Goal: Transaction & Acquisition: Book appointment/travel/reservation

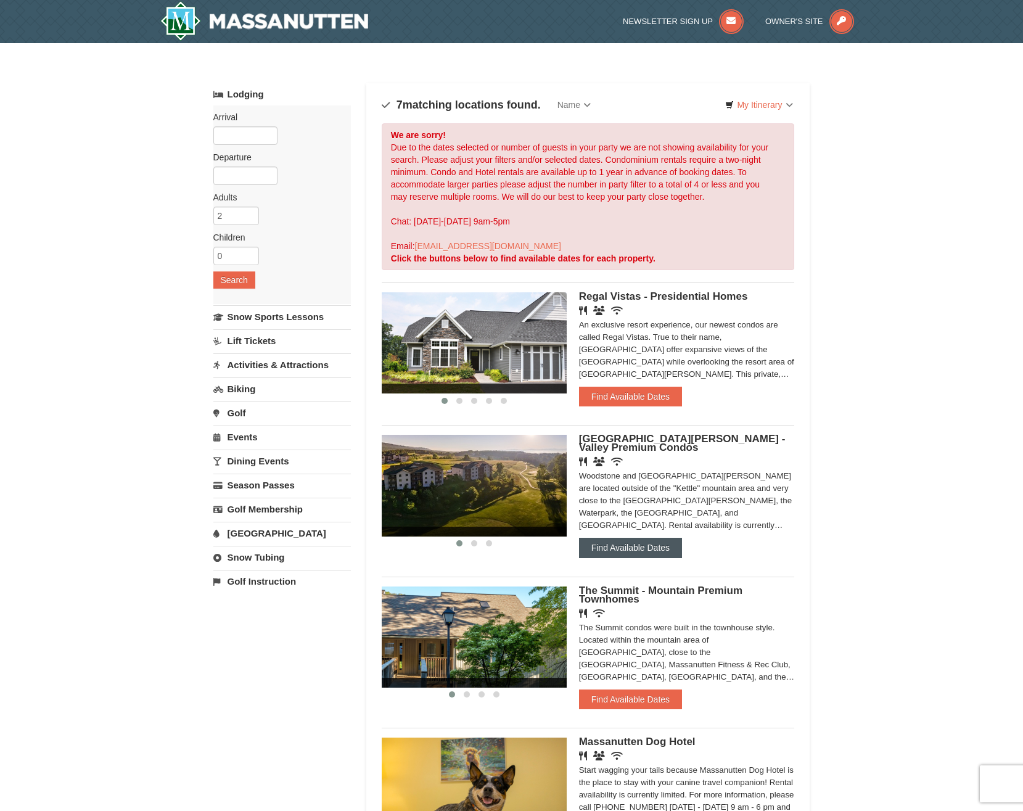
click at [665, 552] on button "Find Available Dates" at bounding box center [630, 547] width 103 height 20
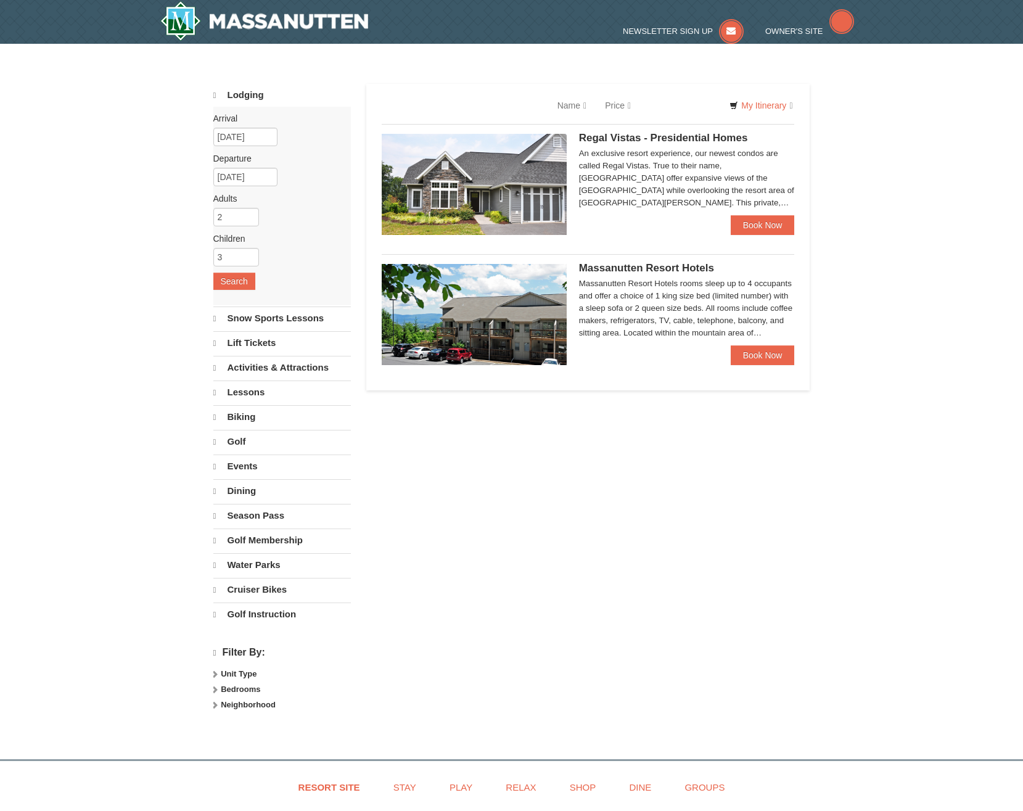
select select "10"
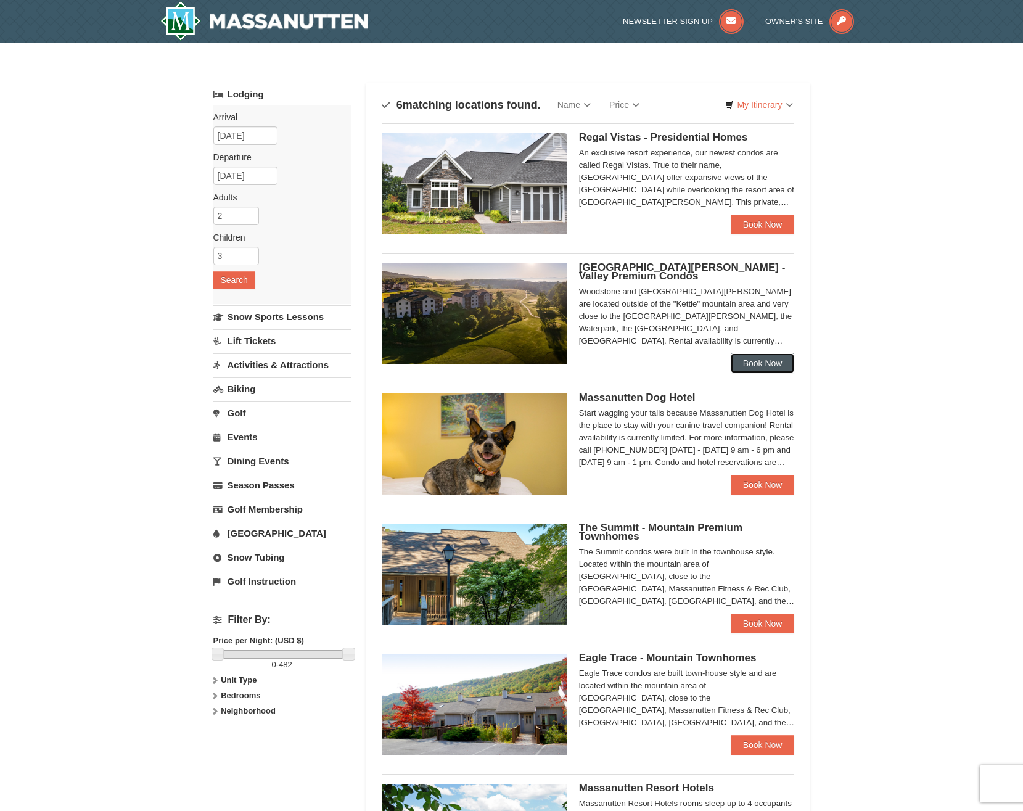
click at [776, 367] on link "Book Now" at bounding box center [762, 363] width 64 height 20
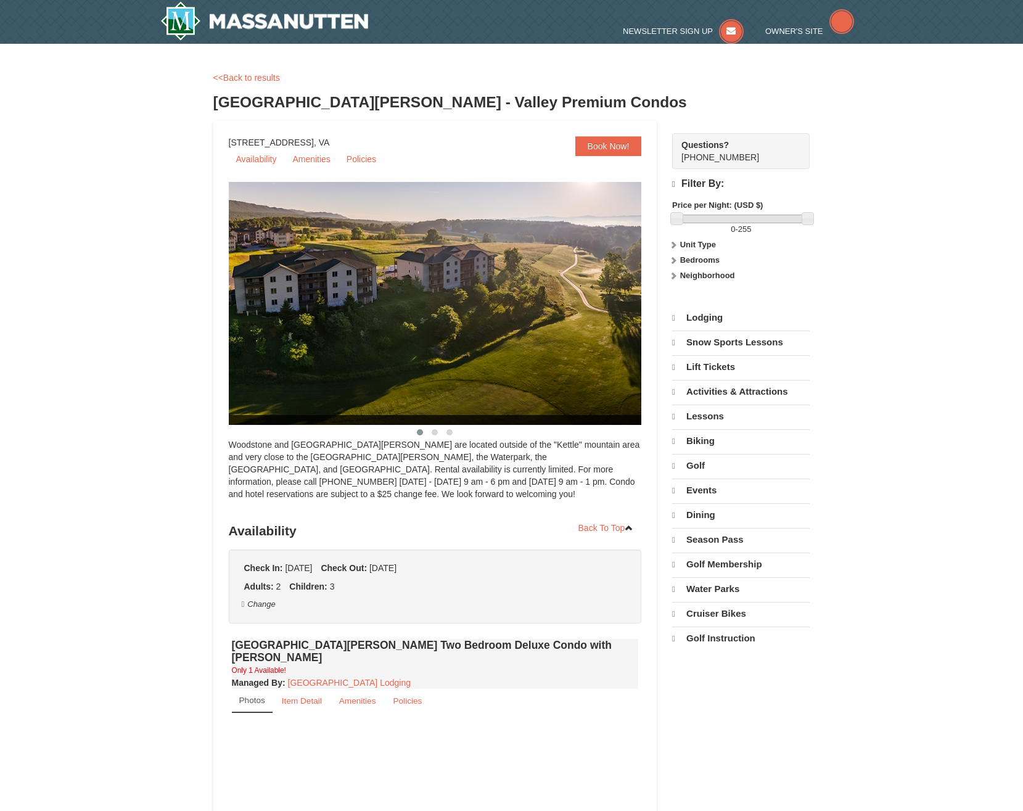
select select "10"
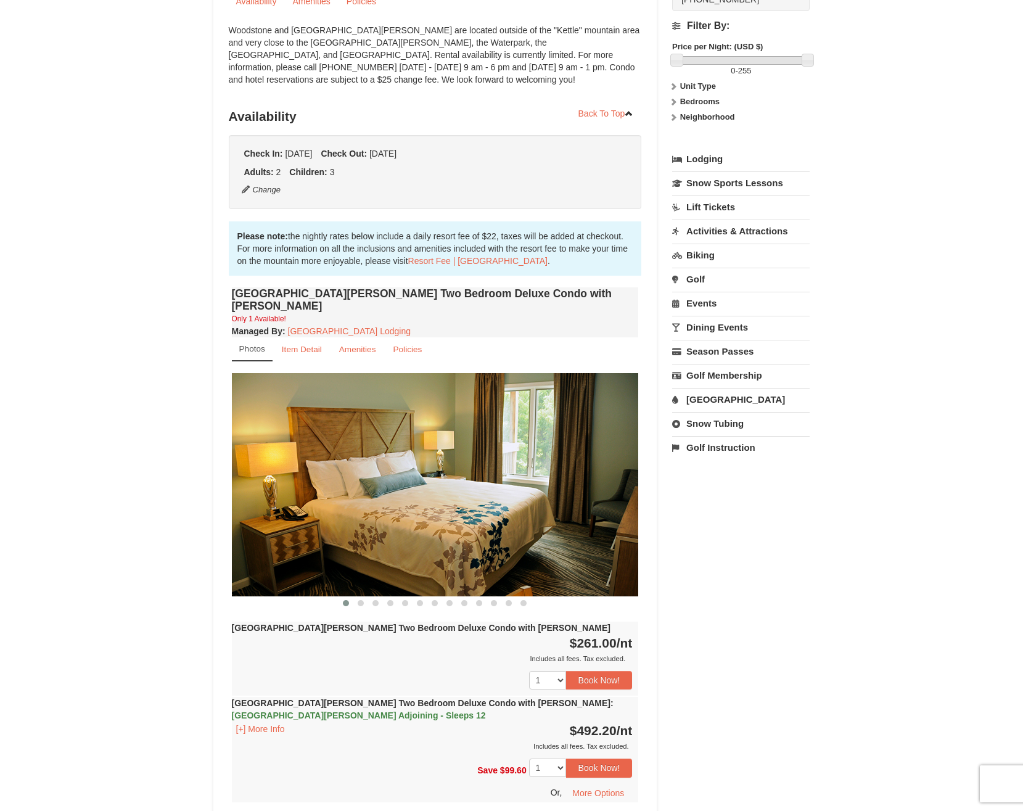
scroll to position [185, 0]
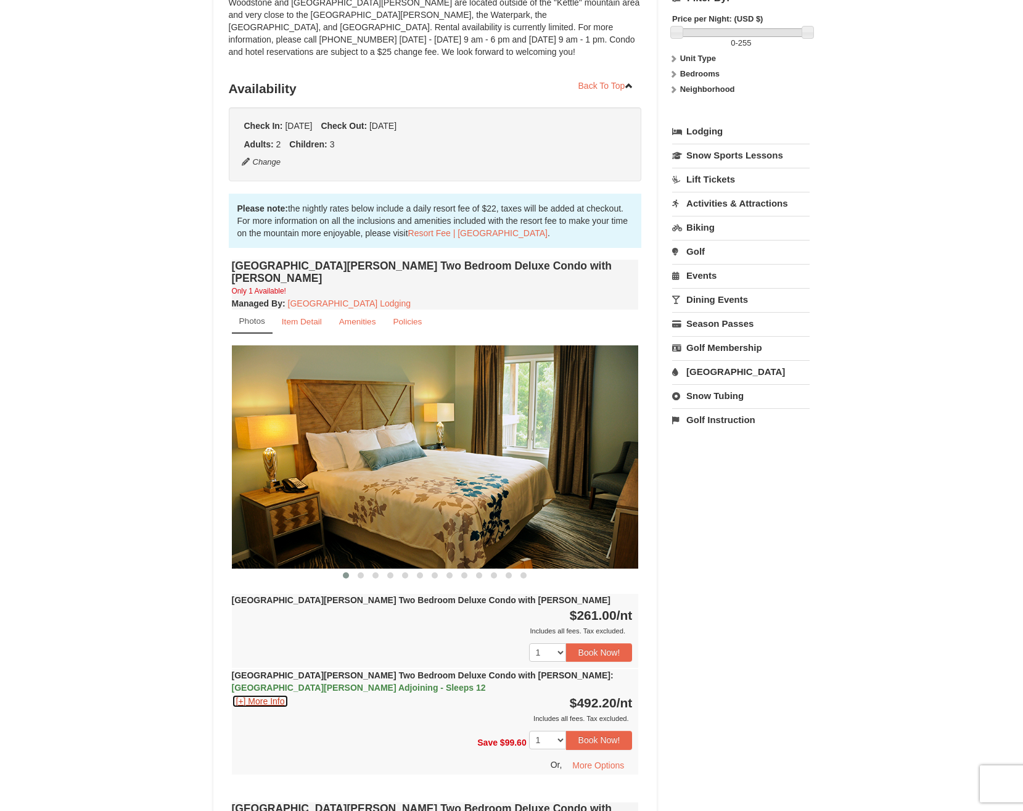
click at [268, 694] on button "[+] More Info" at bounding box center [260, 701] width 57 height 14
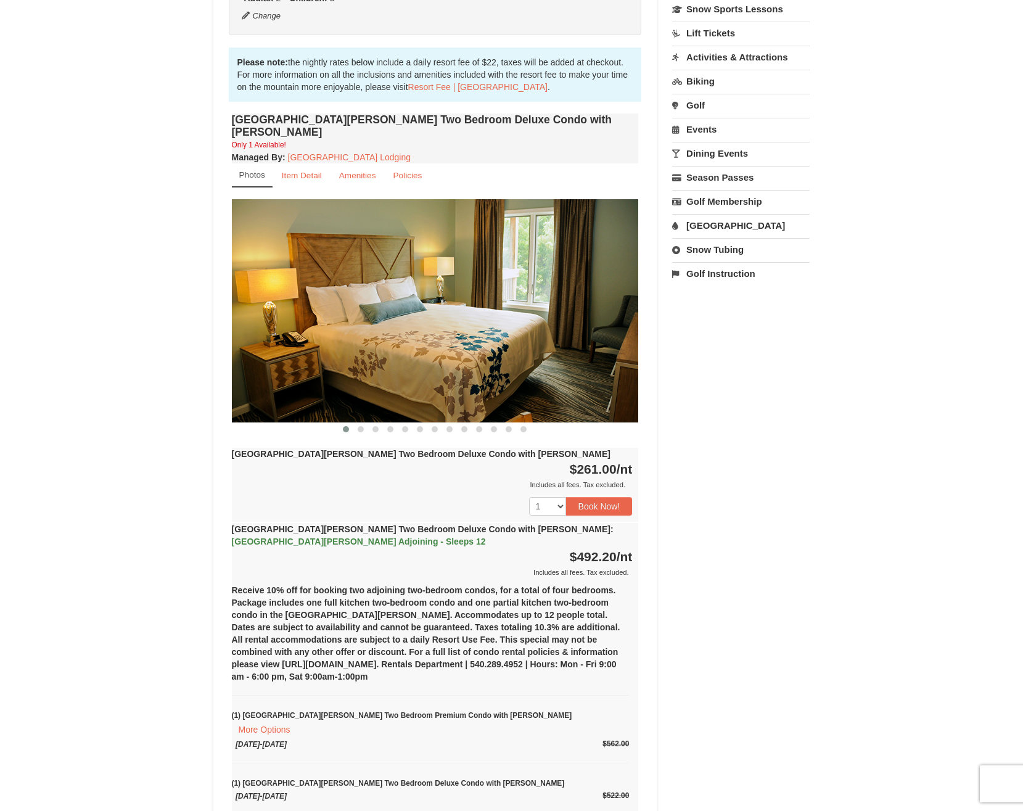
scroll to position [370, 0]
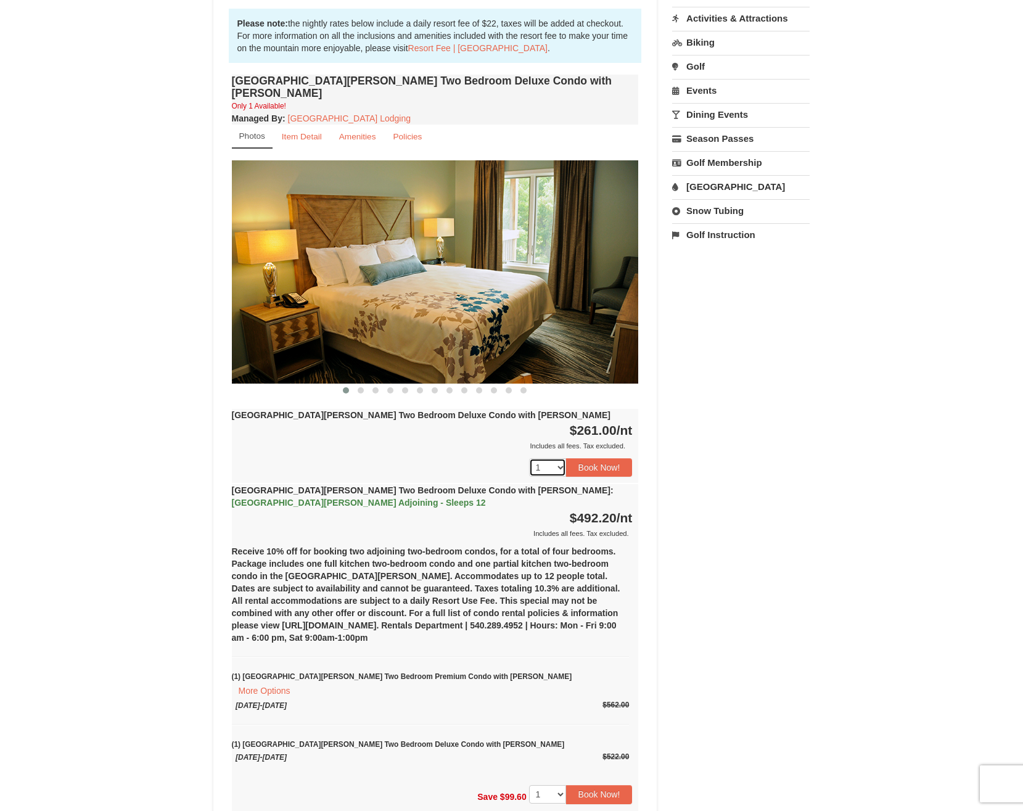
click at [562, 458] on select "1" at bounding box center [547, 467] width 37 height 18
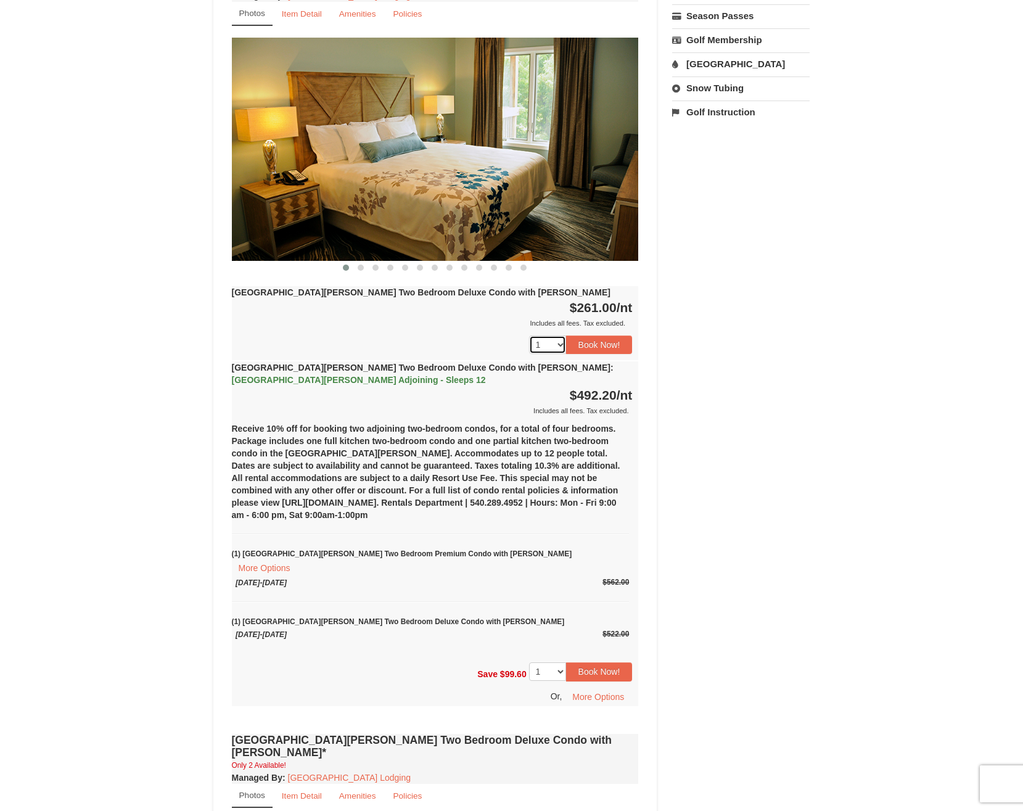
scroll to position [493, 0]
click at [610, 661] on button "Book Now!" at bounding box center [599, 670] width 67 height 18
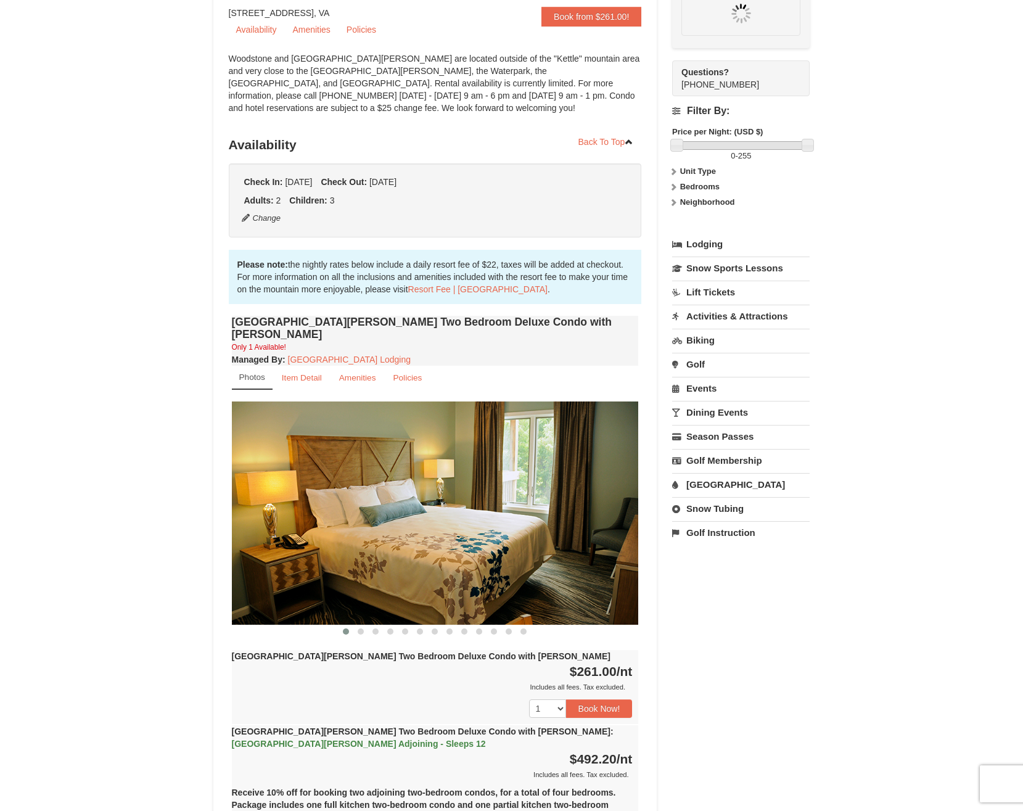
scroll to position [120, 0]
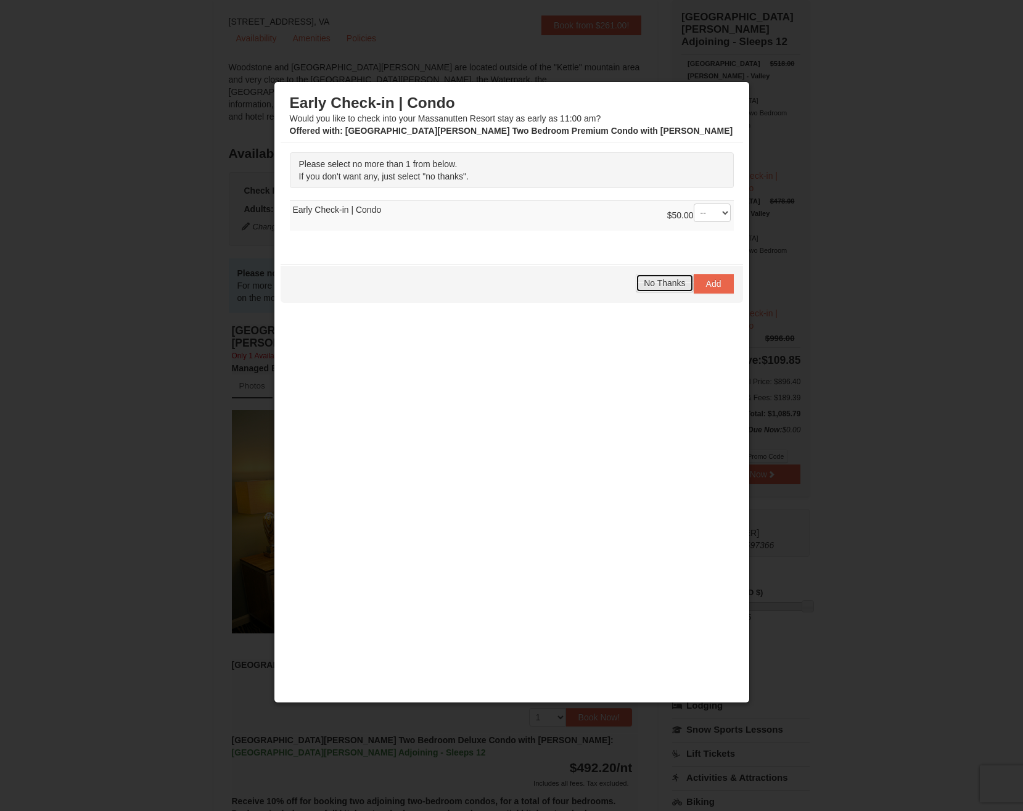
click at [661, 282] on span "No Thanks" at bounding box center [663, 283] width 41 height 10
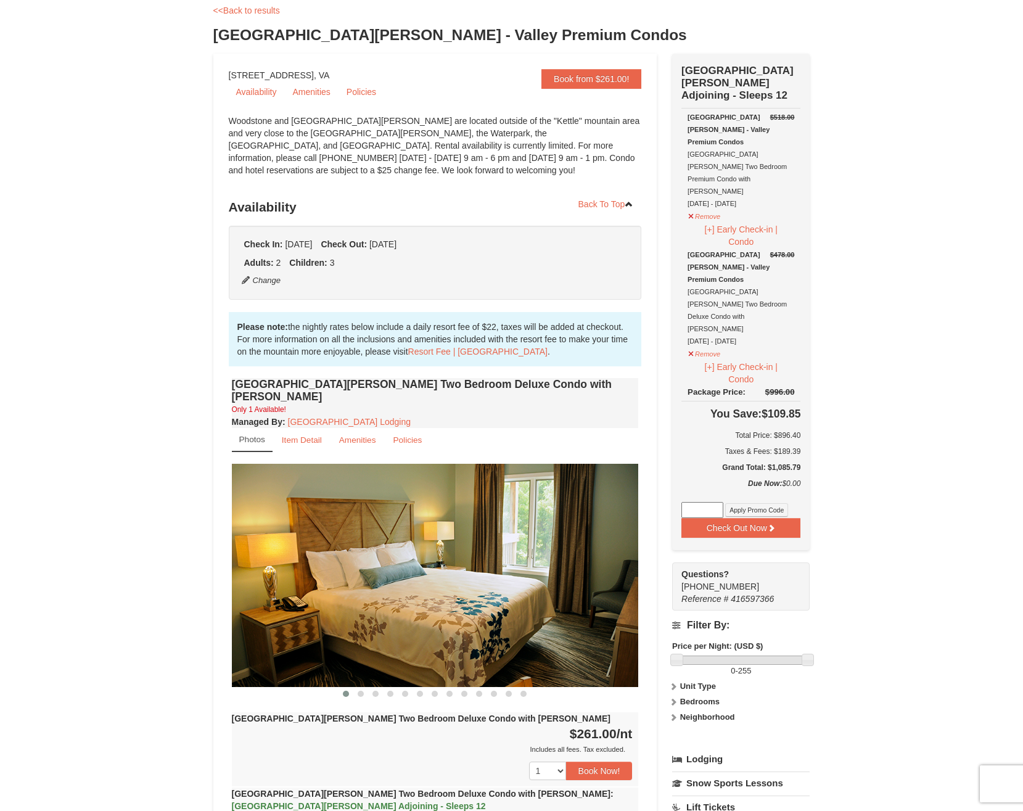
scroll to position [0, 0]
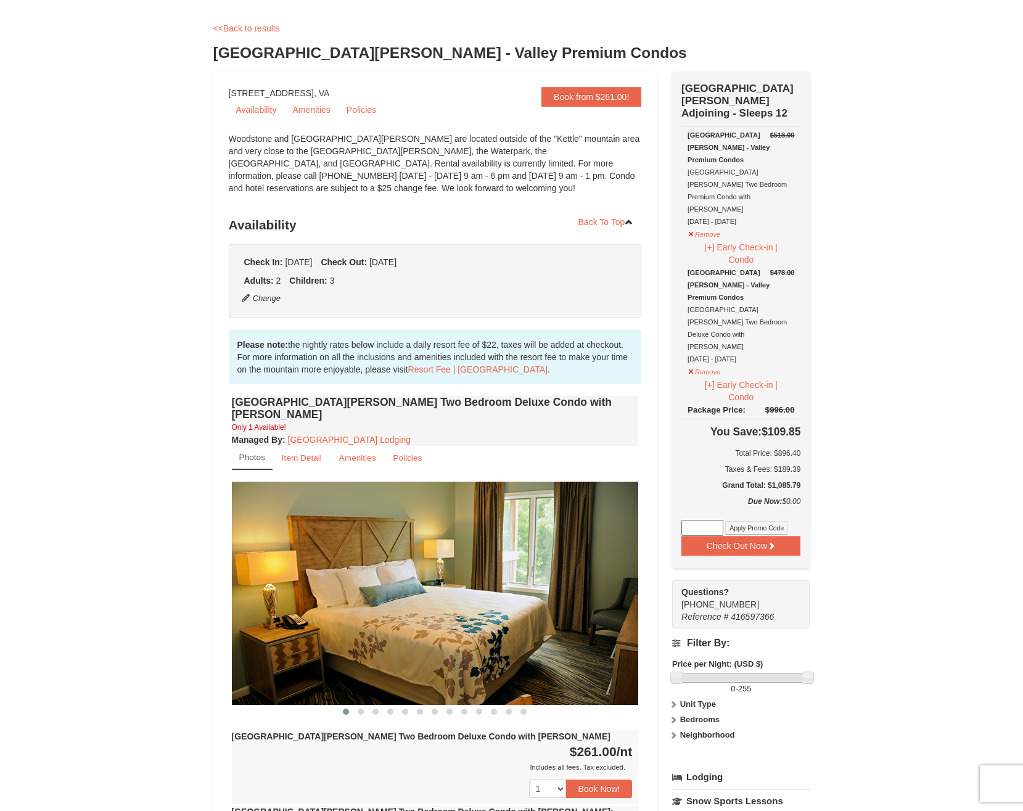
scroll to position [247, 0]
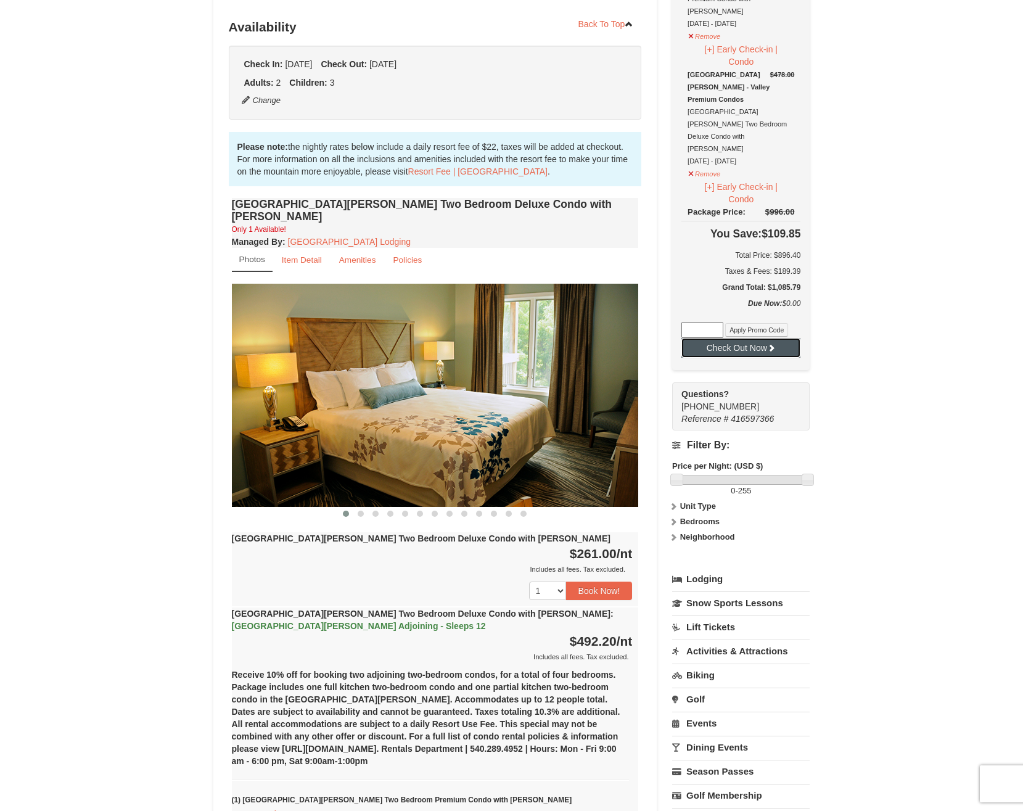
click at [752, 338] on button "Check Out Now" at bounding box center [740, 348] width 119 height 20
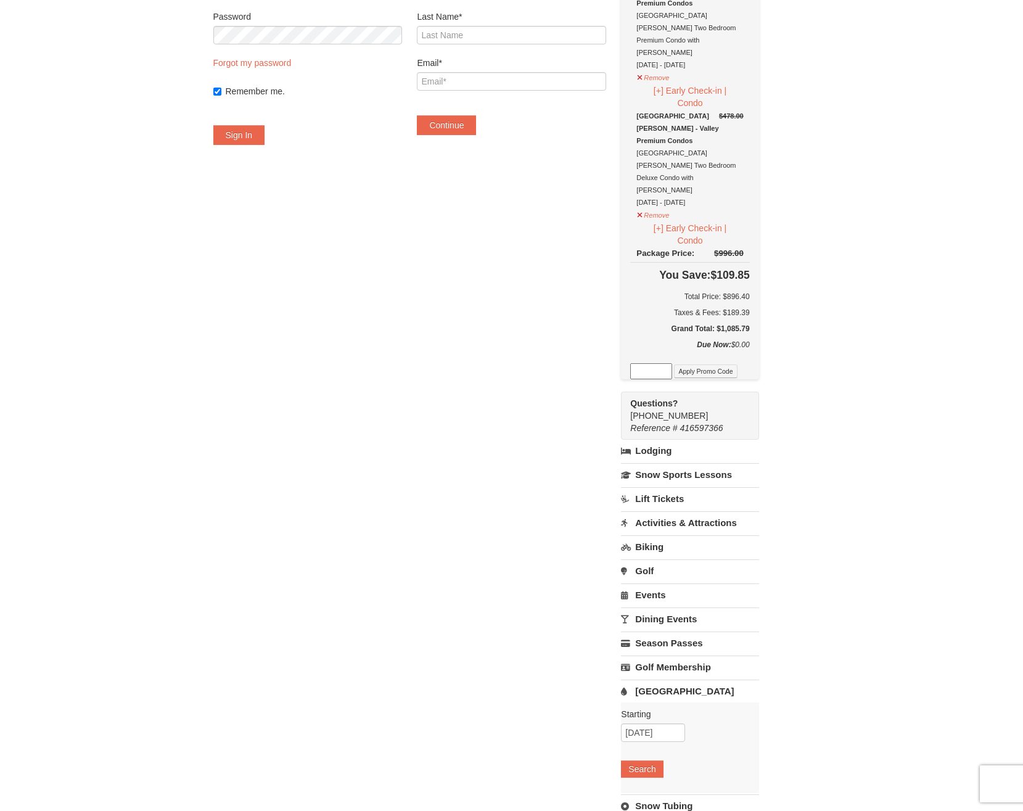
scroll to position [185, 0]
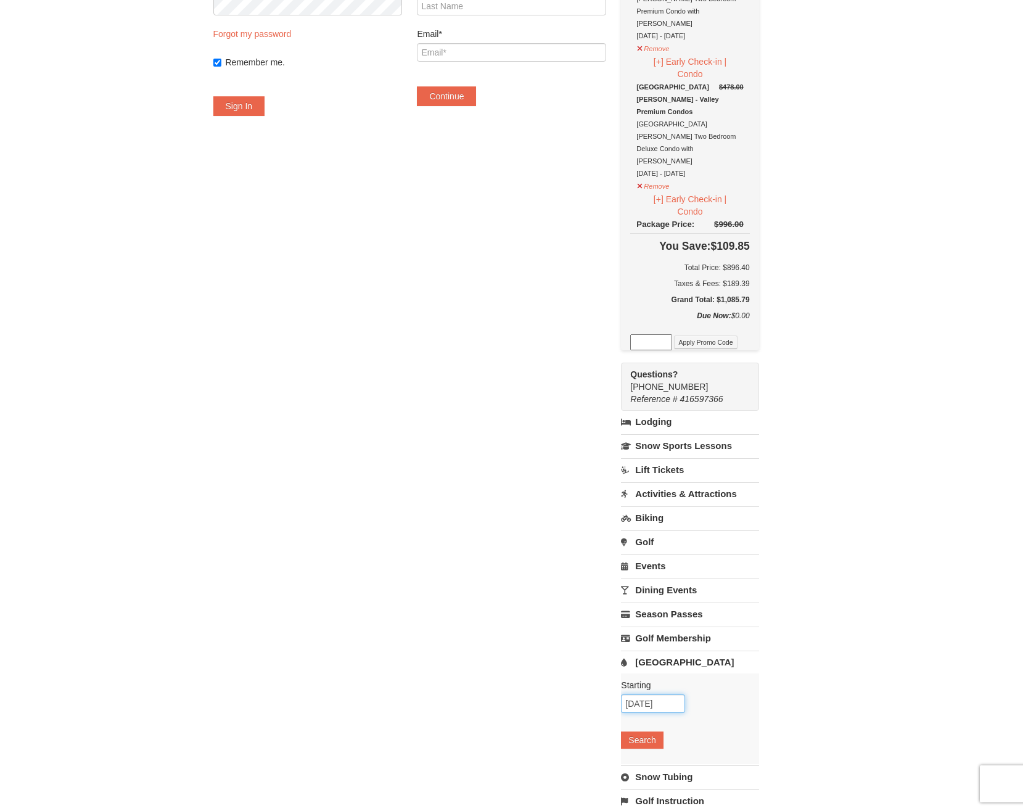
click at [685, 694] on input "10/09/2025" at bounding box center [653, 703] width 64 height 18
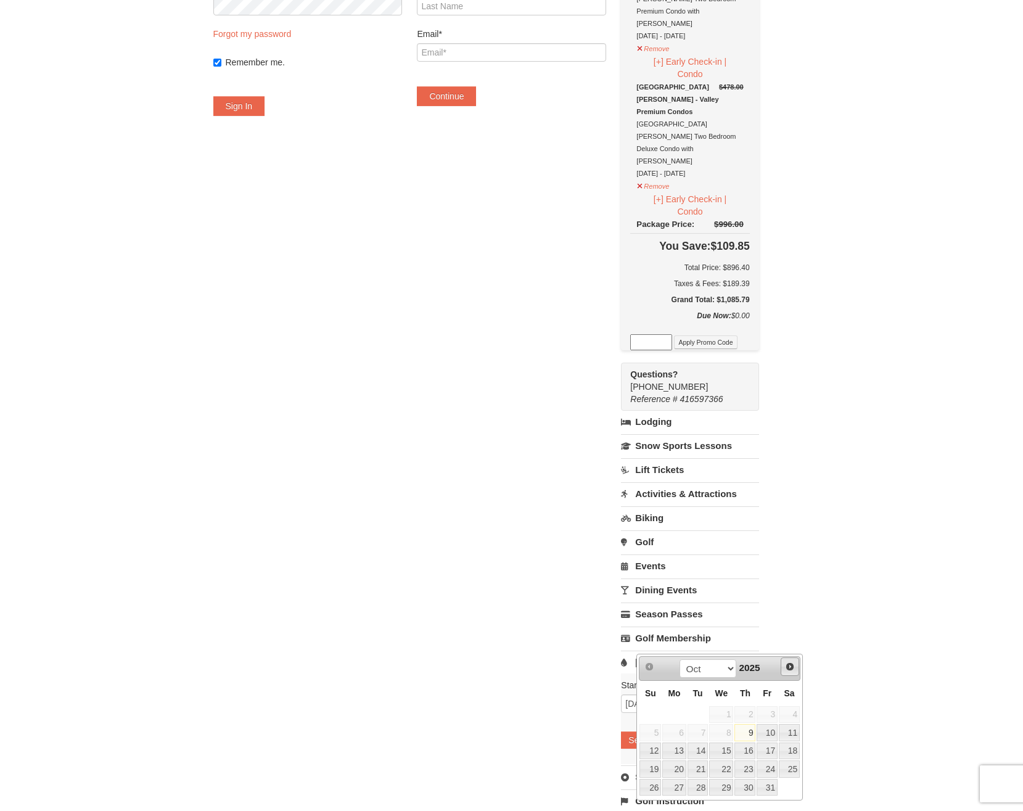
click at [791, 666] on span "Next" at bounding box center [790, 666] width 10 height 10
click at [797, 750] on link "20" at bounding box center [788, 750] width 21 height 17
type input "[DATE]"
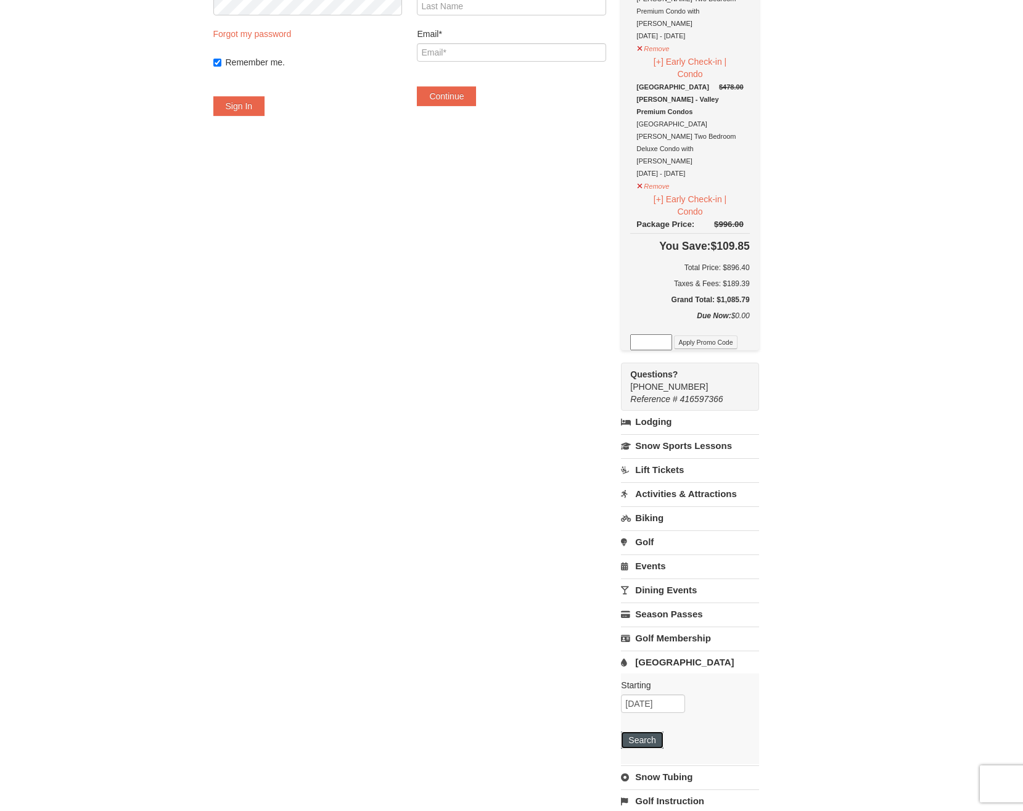
click at [663, 731] on button "Search" at bounding box center [642, 739] width 42 height 17
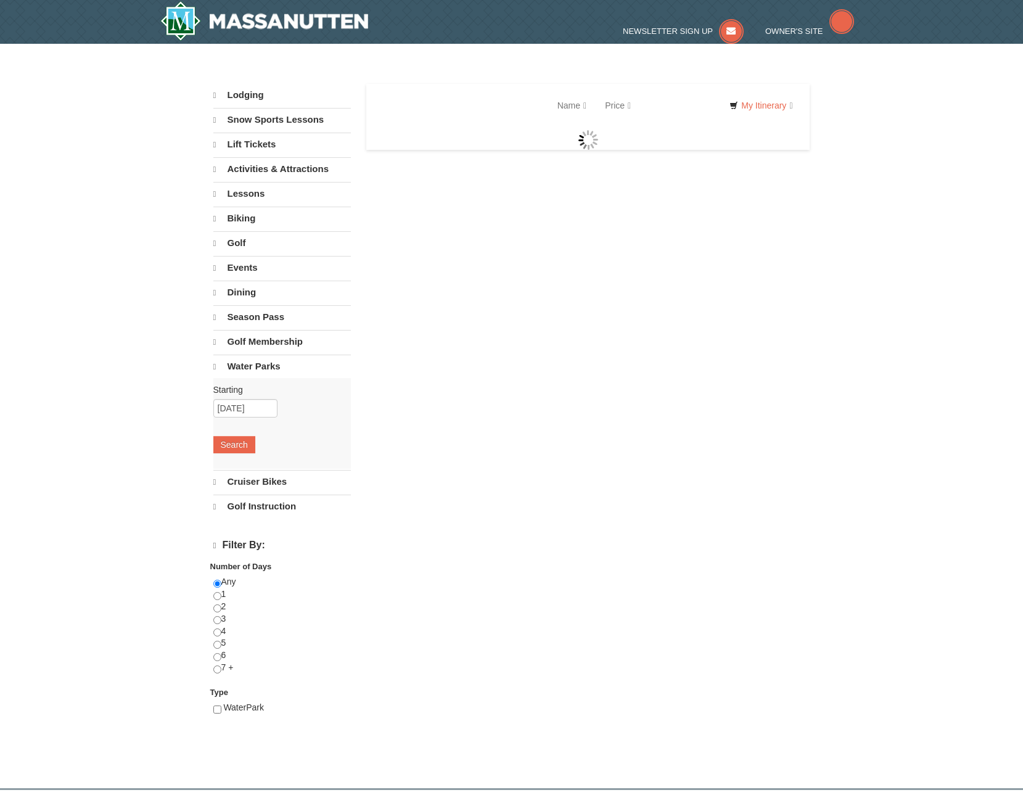
select select "10"
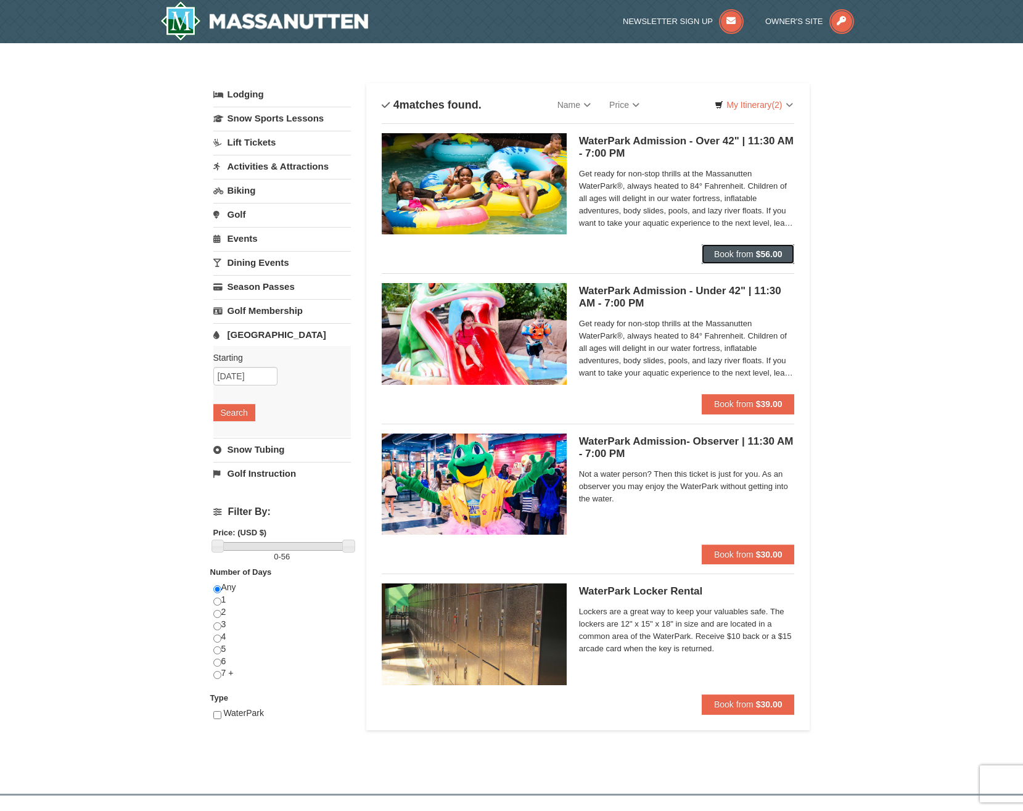
click at [736, 255] on span "Book from" at bounding box center [733, 254] width 39 height 10
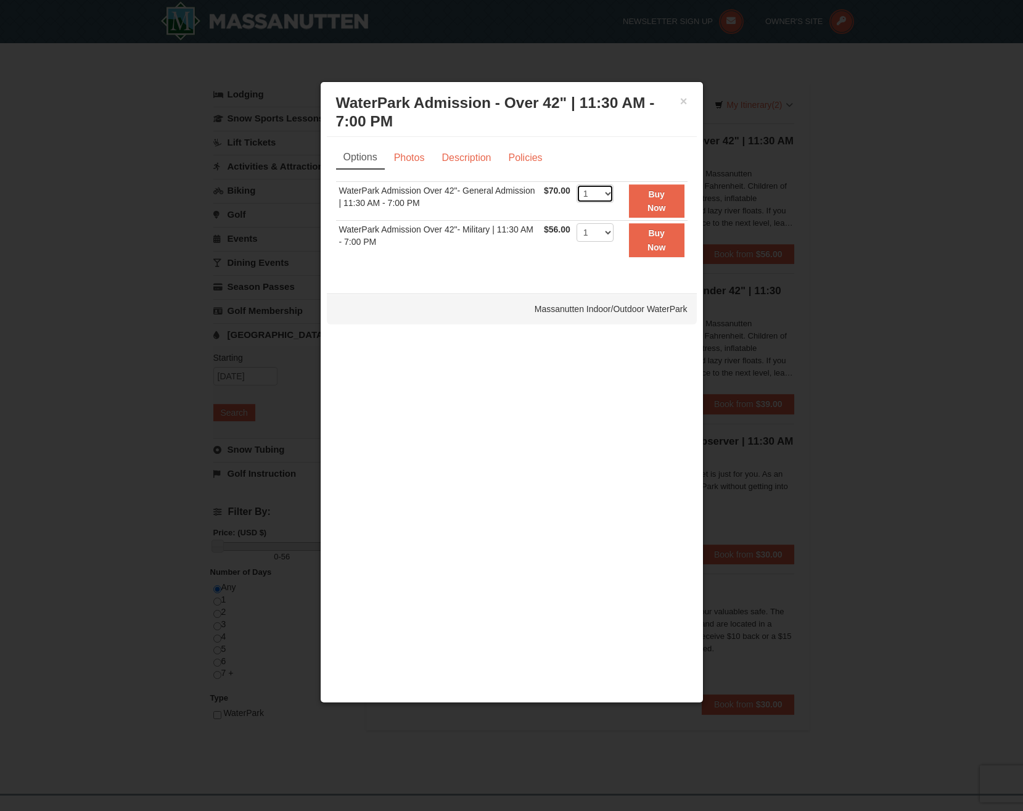
click at [607, 194] on select "1 2 3 4 5 6 7 8 9 10 11 12 13 14 15 16 17 18 19 20 21 22" at bounding box center [594, 193] width 37 height 18
select select "5"
click at [576, 184] on select "1 2 3 4 5 6 7 8 9 10 11 12 13 14 15 16 17 18 19 20 21 22" at bounding box center [594, 193] width 37 height 18
click at [666, 203] on button "Buy Now" at bounding box center [656, 201] width 55 height 34
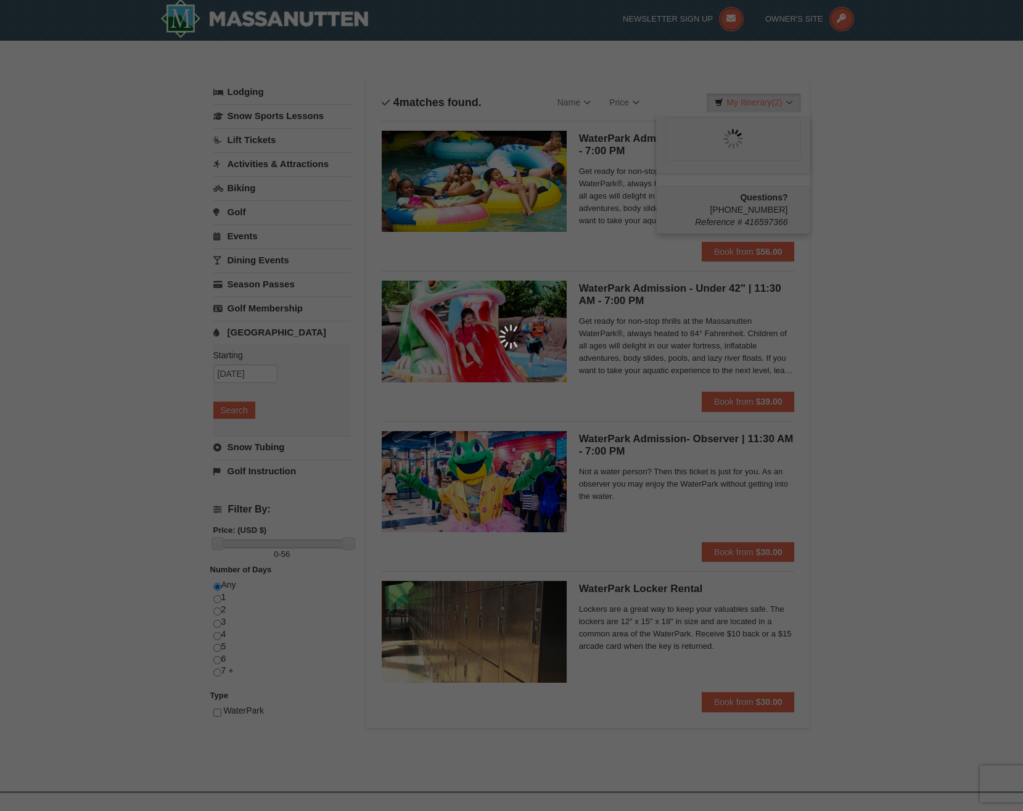
scroll to position [4, 0]
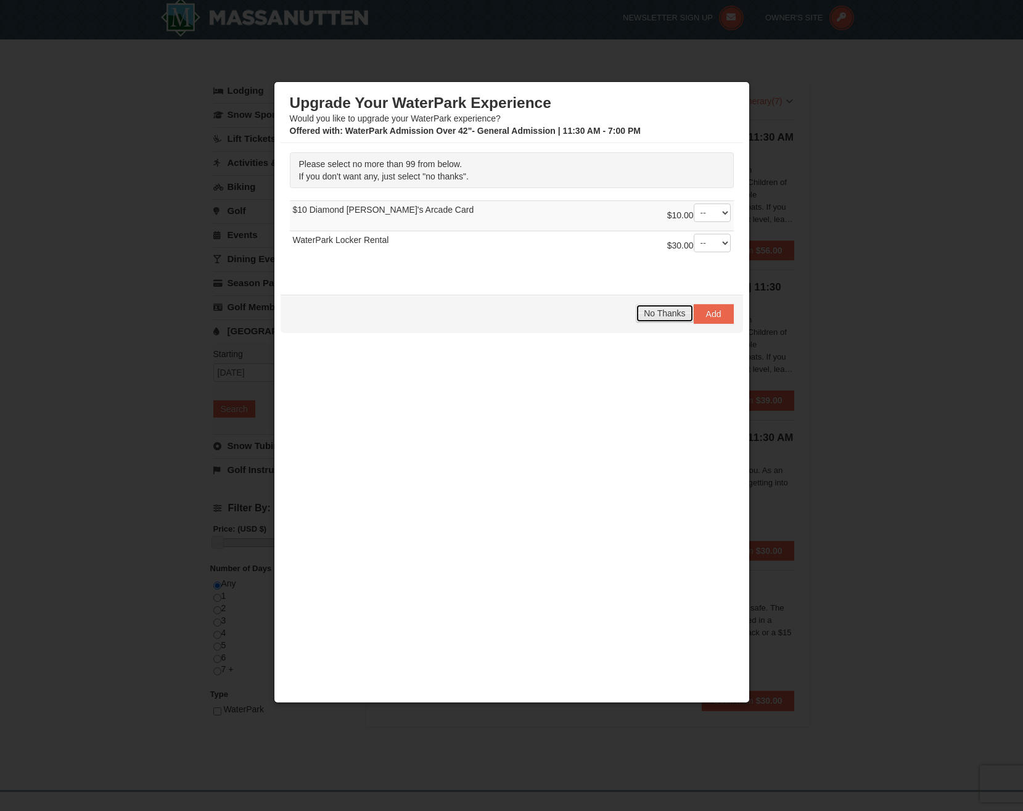
click at [672, 315] on span "No Thanks" at bounding box center [663, 313] width 41 height 10
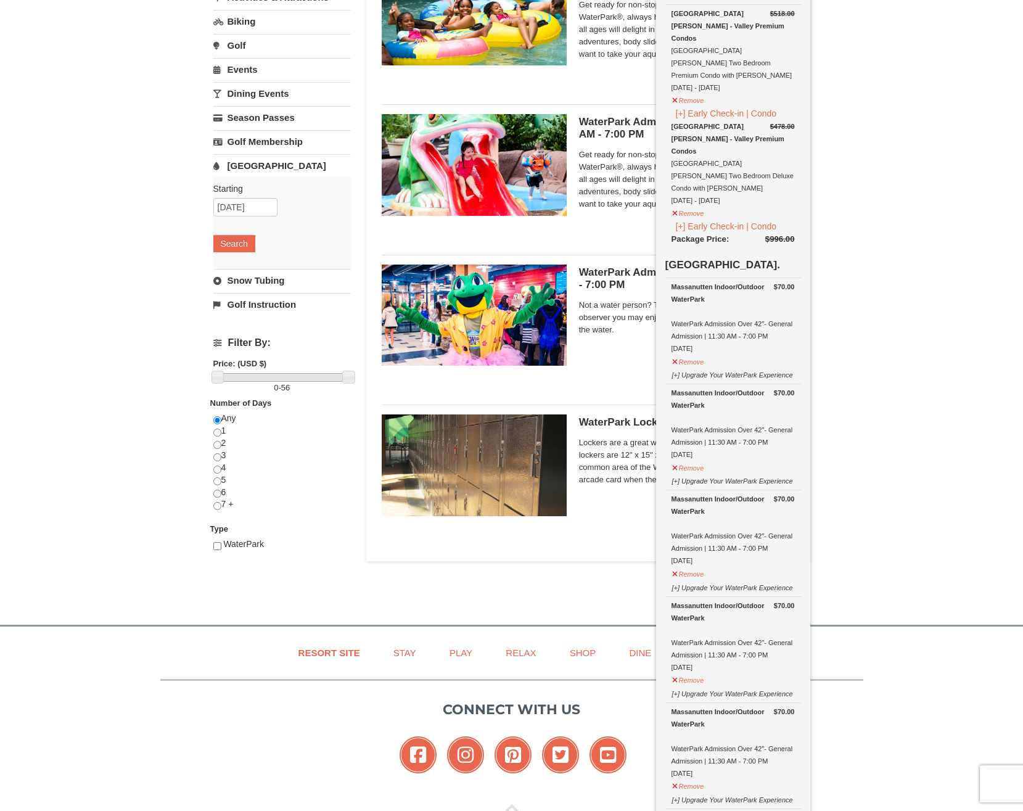
scroll to position [0, 0]
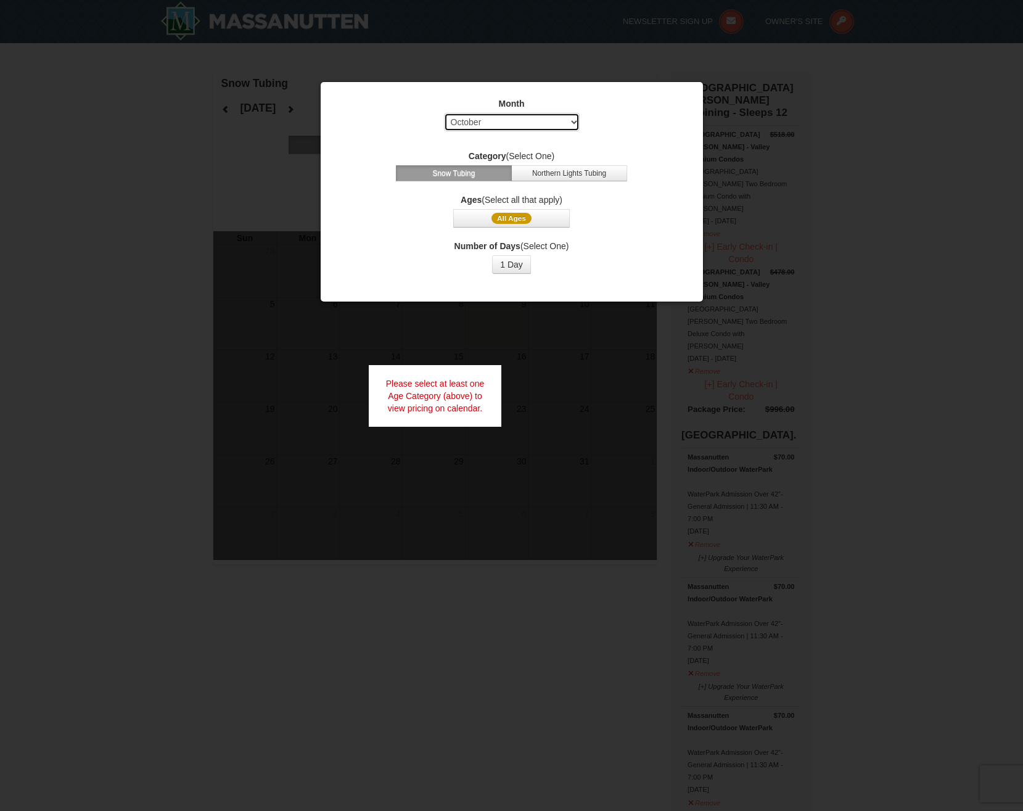
click at [570, 120] on select "Select October November December January February March April May June July Aug…" at bounding box center [512, 122] width 136 height 18
select select "12"
click at [444, 113] on select "Select October November December January February March April May June July Aug…" at bounding box center [512, 122] width 136 height 18
click at [587, 177] on button "Northern Lights Tubing" at bounding box center [569, 173] width 116 height 16
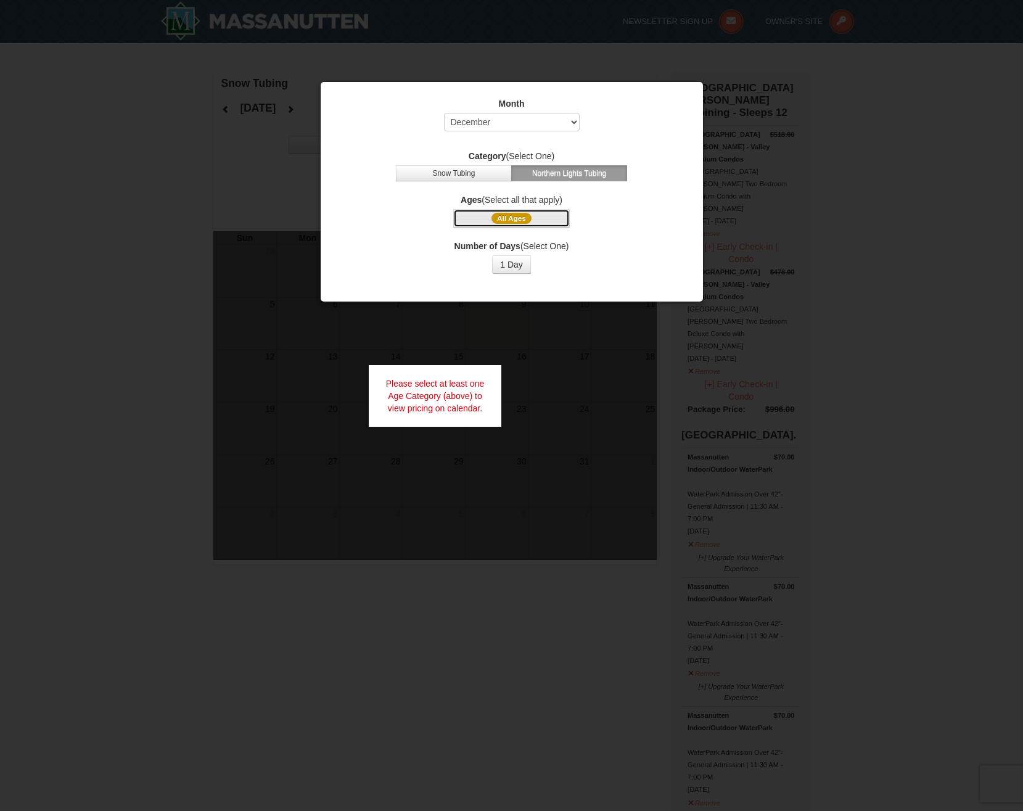
click at [506, 221] on span "All Ages" at bounding box center [511, 218] width 40 height 11
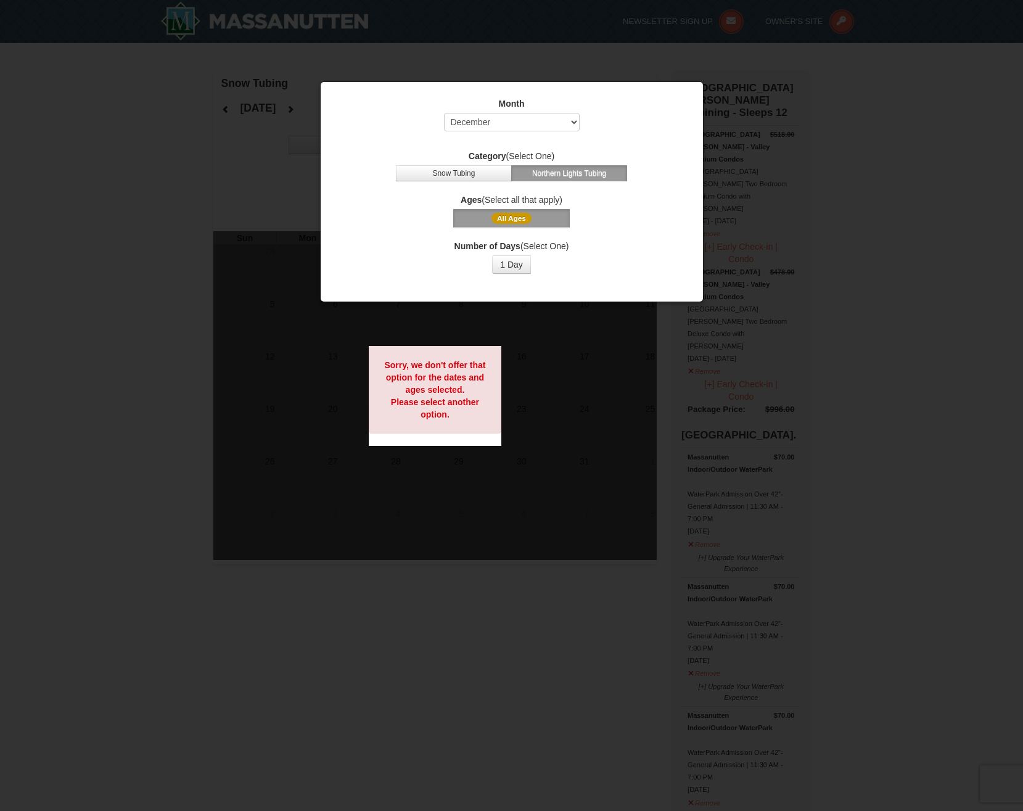
click at [506, 221] on span "All Ages" at bounding box center [511, 218] width 40 height 11
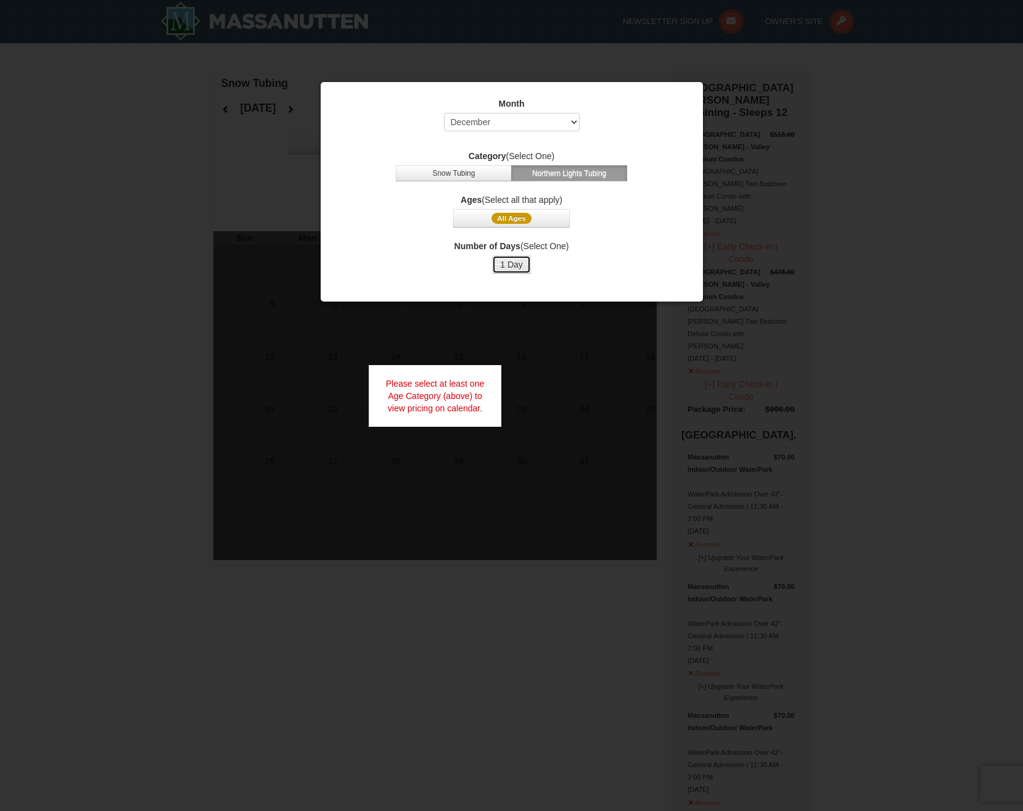
click at [501, 268] on button "1 Day" at bounding box center [511, 264] width 39 height 18
click at [624, 252] on div "Number of Days (Select One) 1 Day 2 3 4 5 6 7 8 9 10 11 12 13 14 15" at bounding box center [511, 257] width 351 height 34
click at [600, 436] on div at bounding box center [511, 405] width 1023 height 811
click at [549, 223] on button "All Ages" at bounding box center [511, 218] width 116 height 18
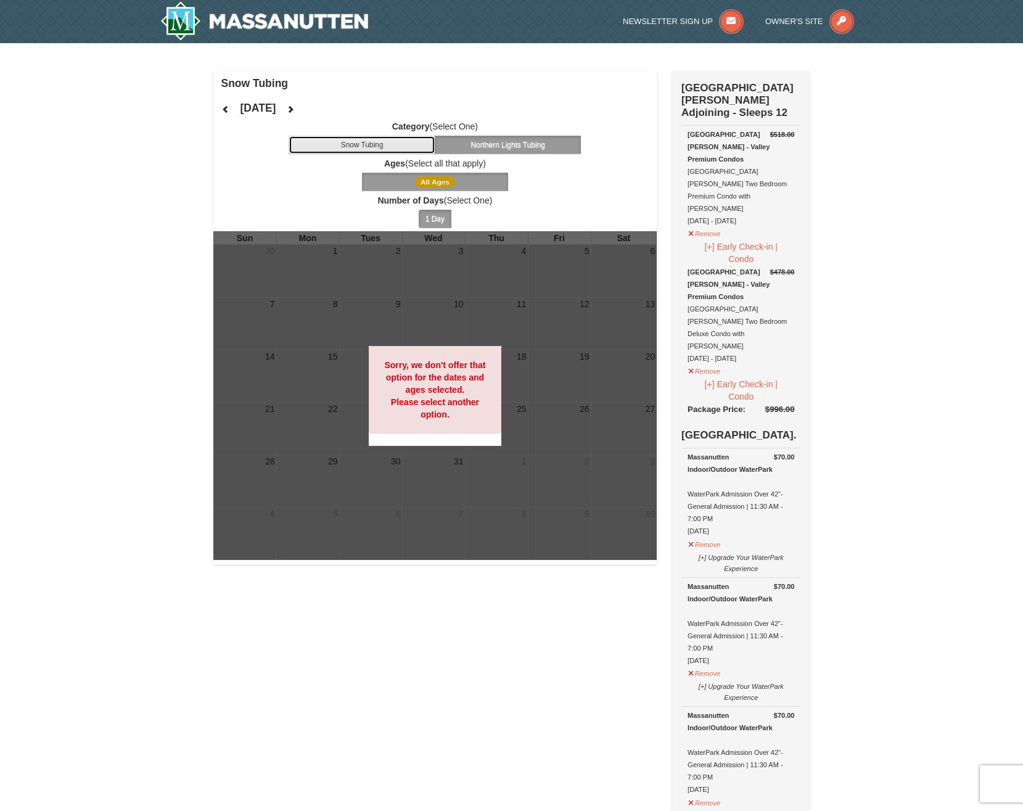
click at [356, 146] on button "Snow Tubing" at bounding box center [361, 145] width 147 height 18
click at [276, 104] on h4 "December 2025" at bounding box center [258, 108] width 36 height 12
click at [295, 110] on icon at bounding box center [290, 109] width 9 height 9
click at [228, 109] on icon at bounding box center [225, 109] width 9 height 9
click at [525, 145] on button "Northern Lights Tubing" at bounding box center [508, 145] width 147 height 18
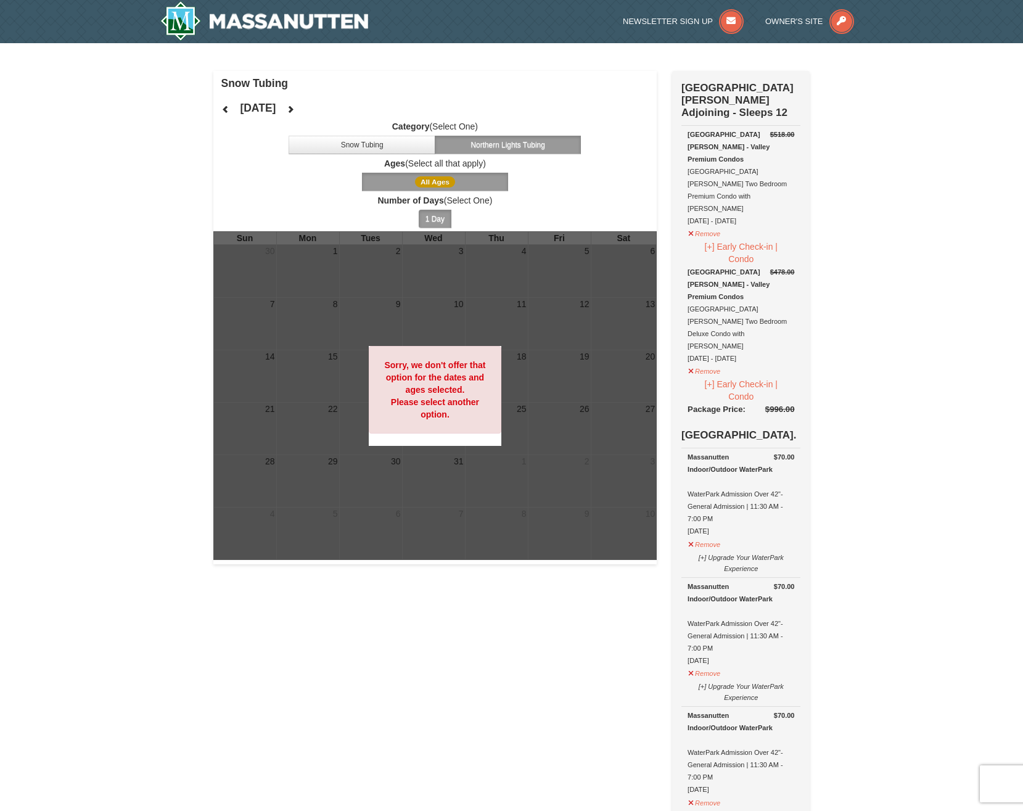
click at [553, 176] on span "All Ages" at bounding box center [435, 182] width 444 height 18
click at [412, 176] on button "All Ages" at bounding box center [435, 182] width 147 height 18
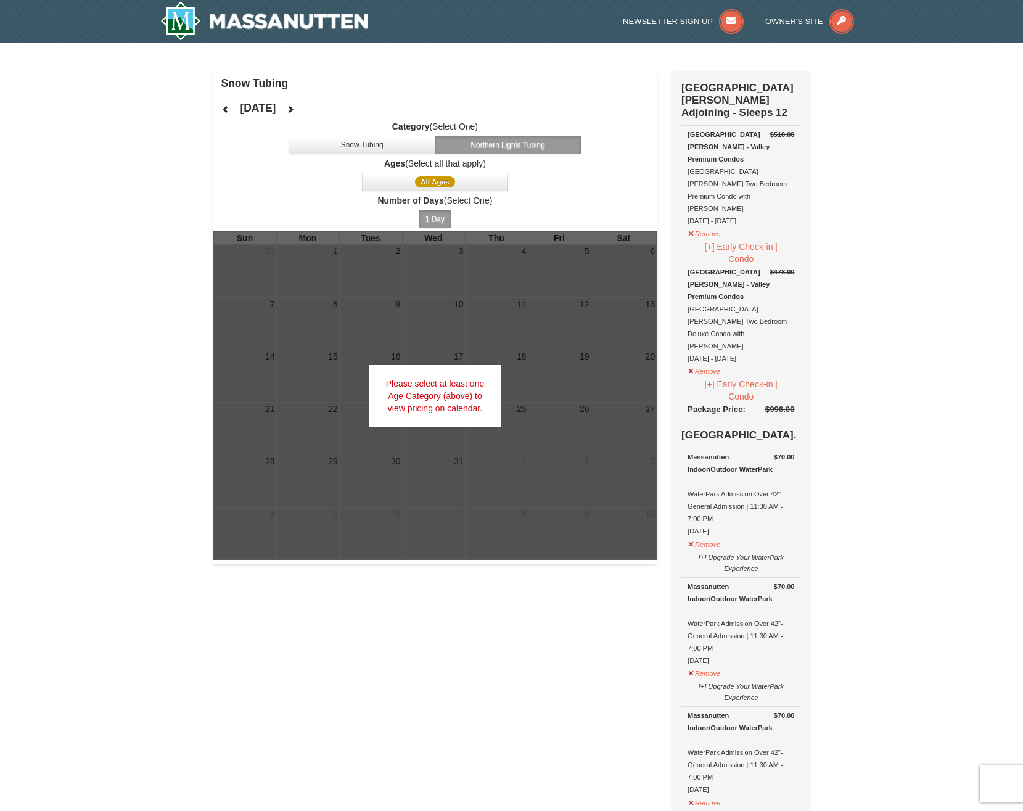
click at [413, 549] on div at bounding box center [435, 395] width 444 height 329
click at [436, 182] on span "All Ages" at bounding box center [435, 181] width 40 height 11
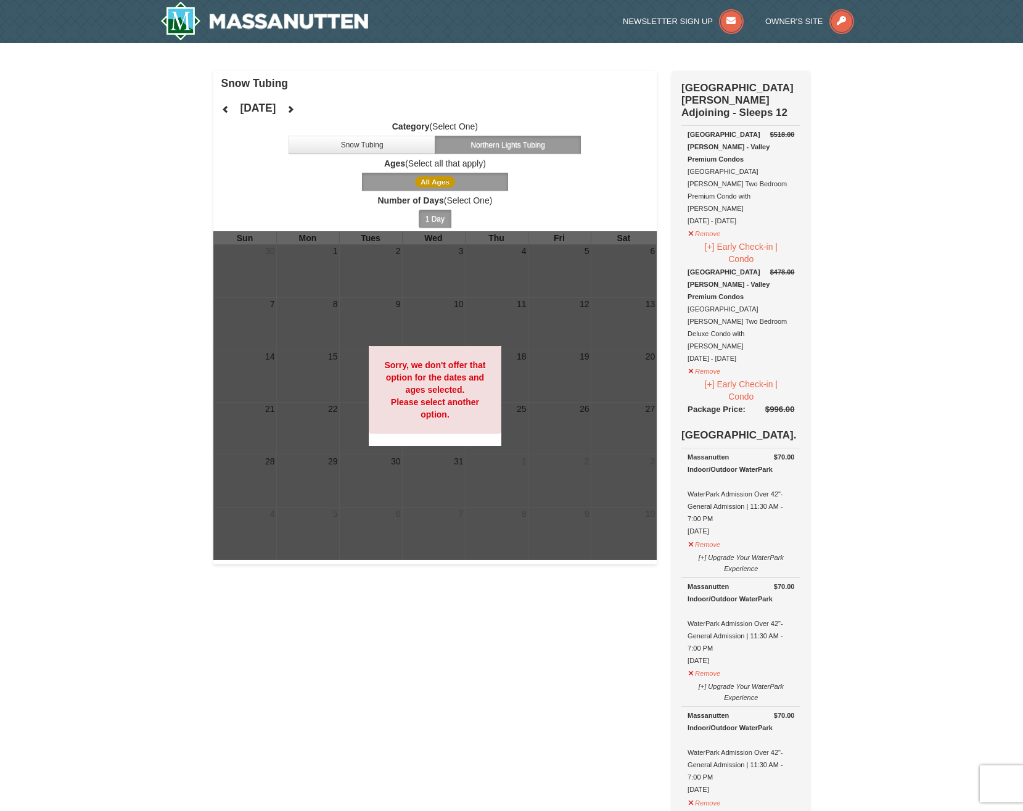
click at [436, 182] on span "All Ages" at bounding box center [435, 181] width 40 height 11
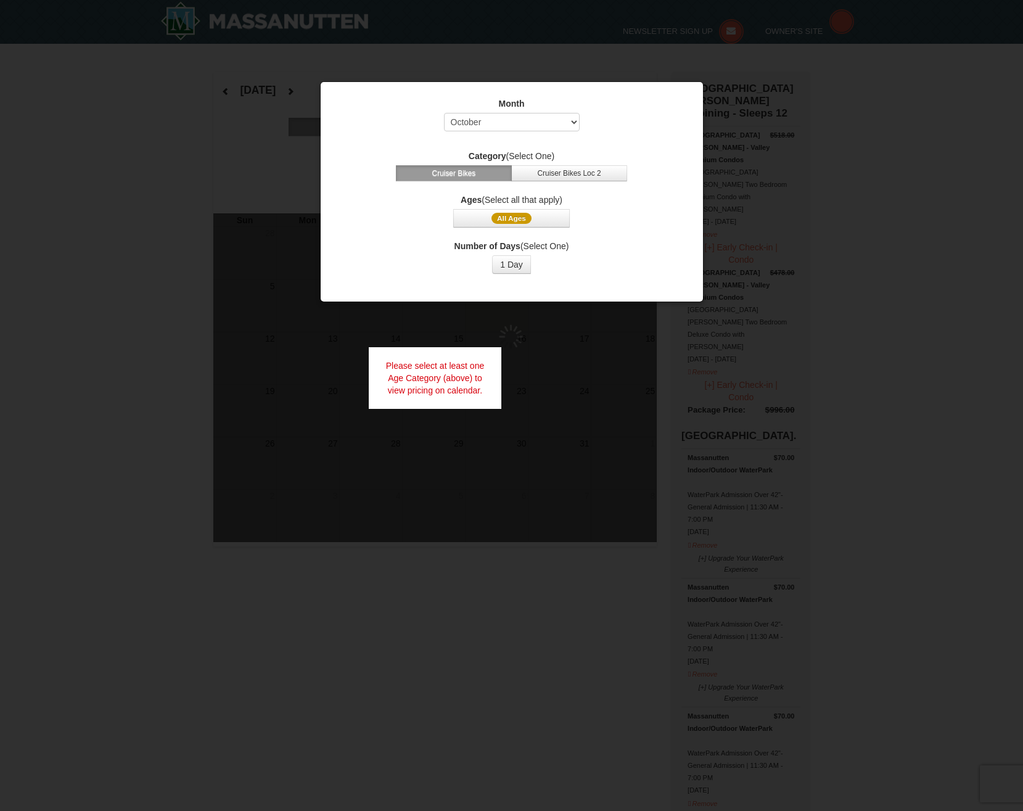
select select "10"
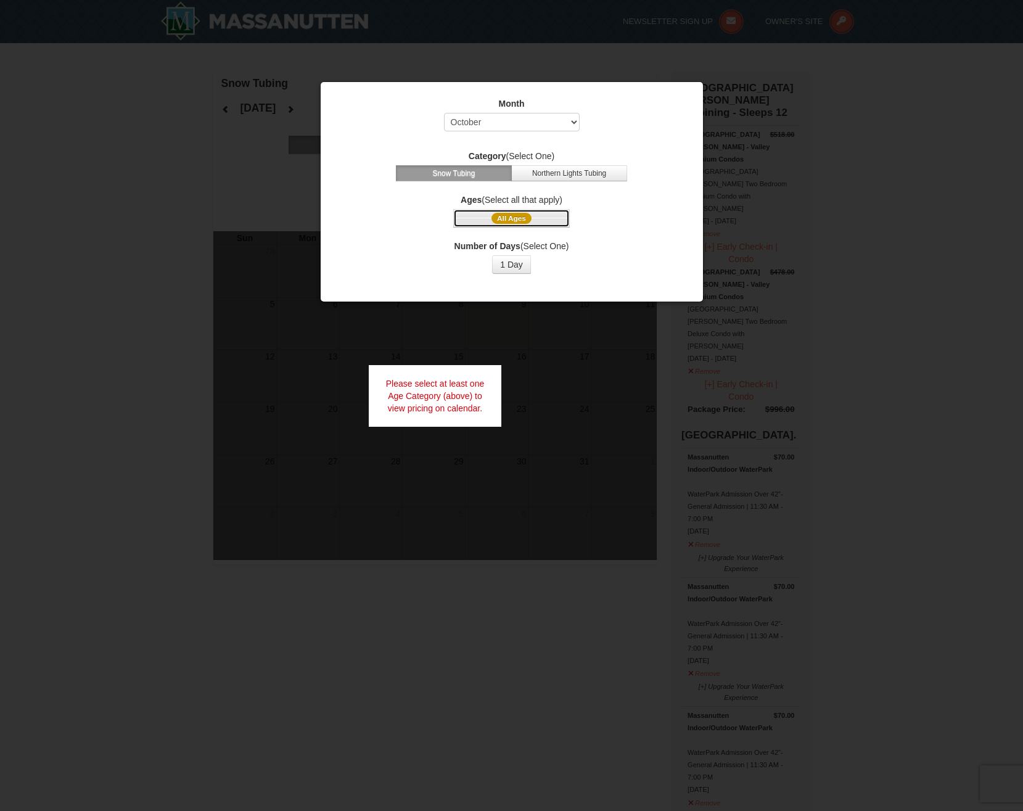
click at [514, 218] on span "All Ages" at bounding box center [511, 218] width 40 height 11
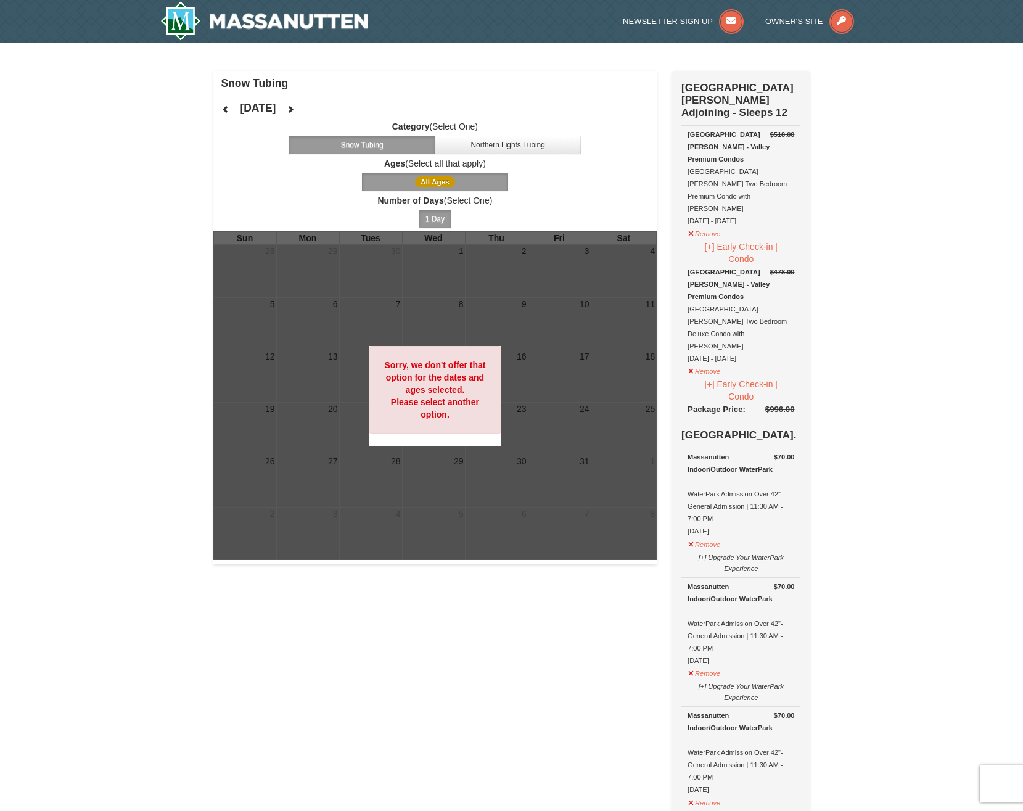
click at [440, 220] on button "1 Day" at bounding box center [435, 219] width 33 height 18
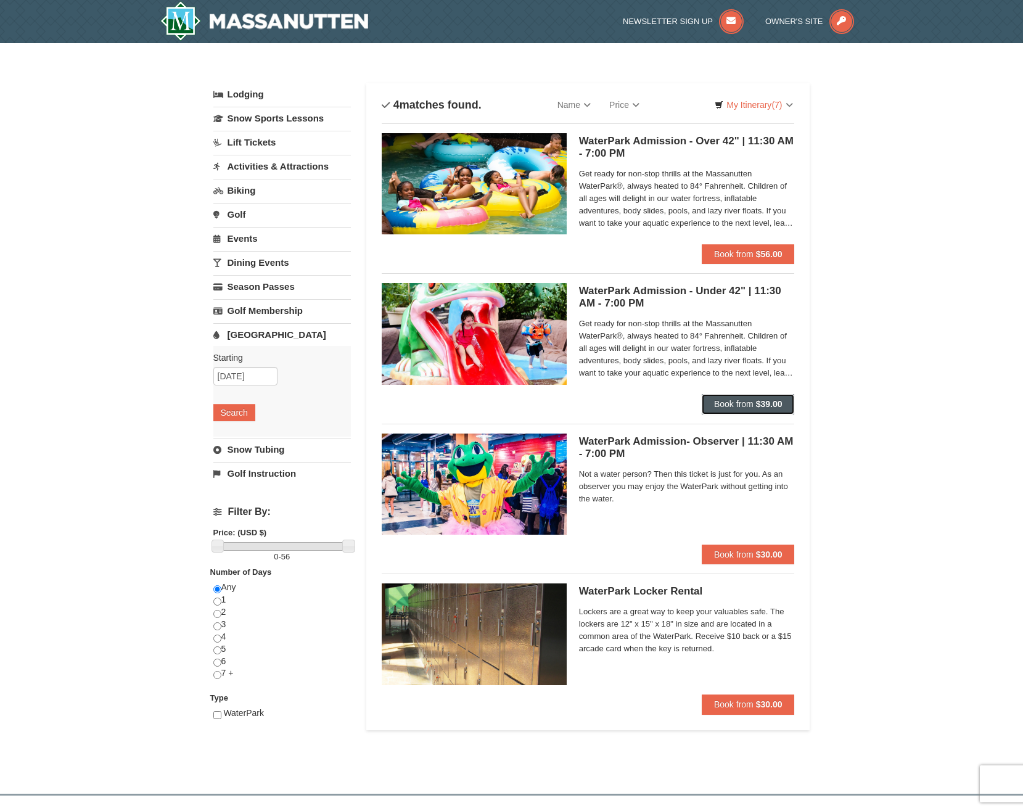
click at [744, 403] on span "Book from" at bounding box center [733, 404] width 39 height 10
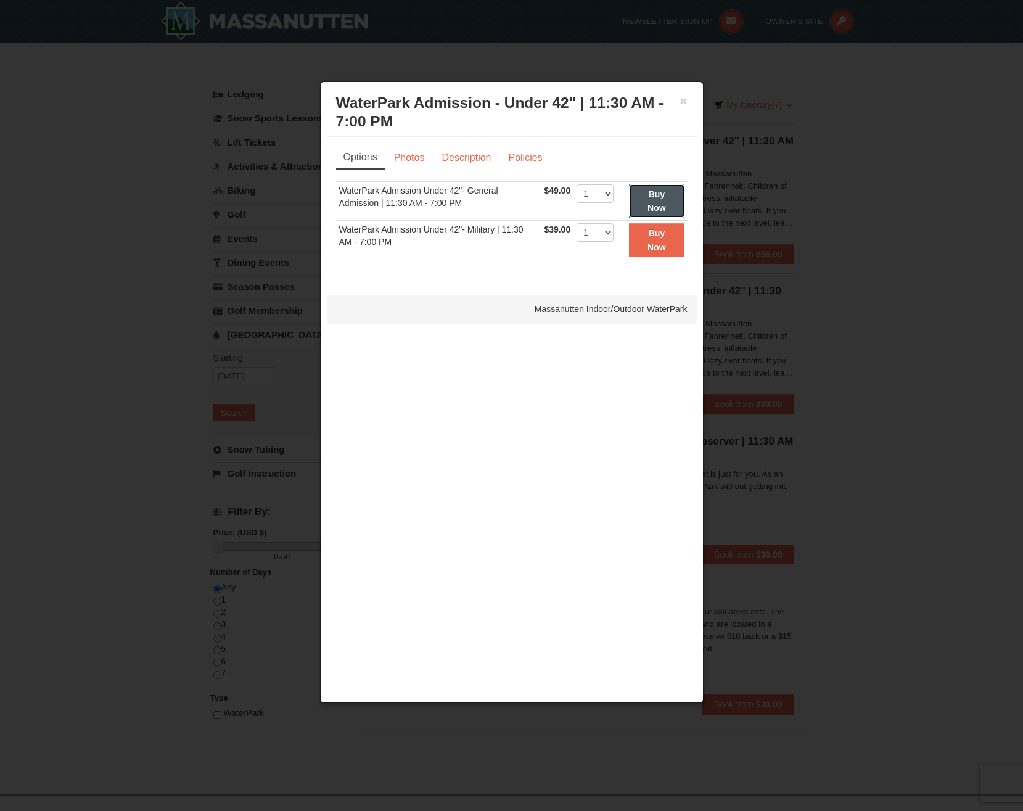
click at [663, 197] on strong "Buy Now" at bounding box center [656, 200] width 18 height 23
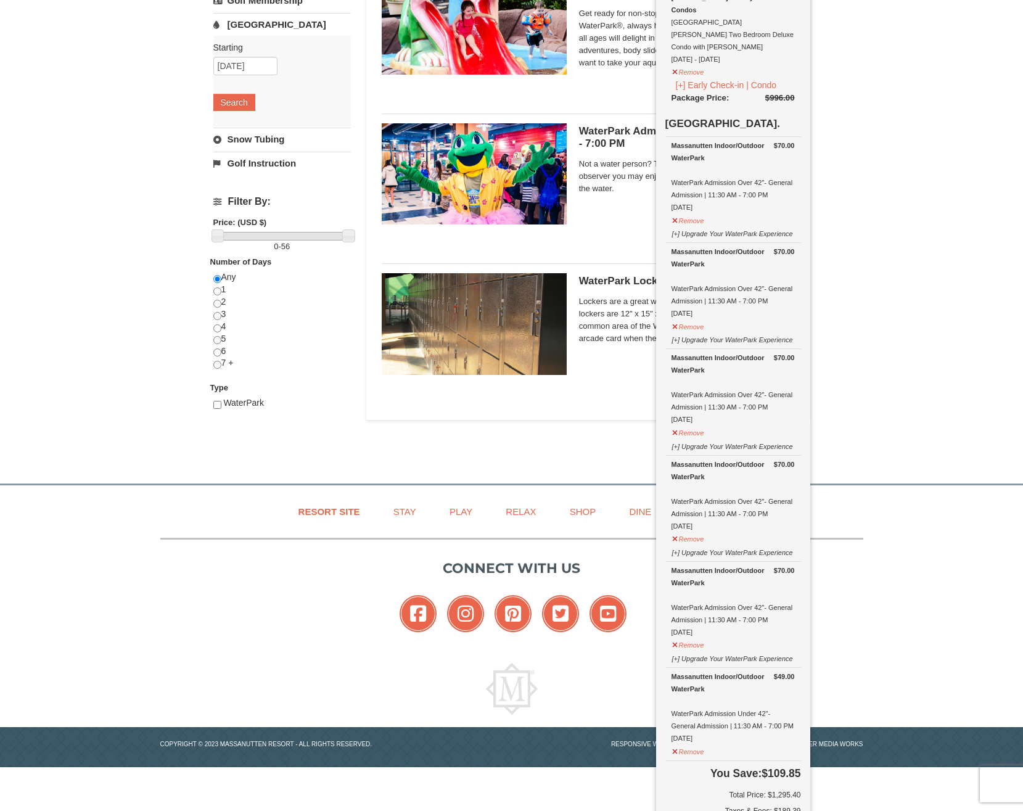
scroll to position [412, 0]
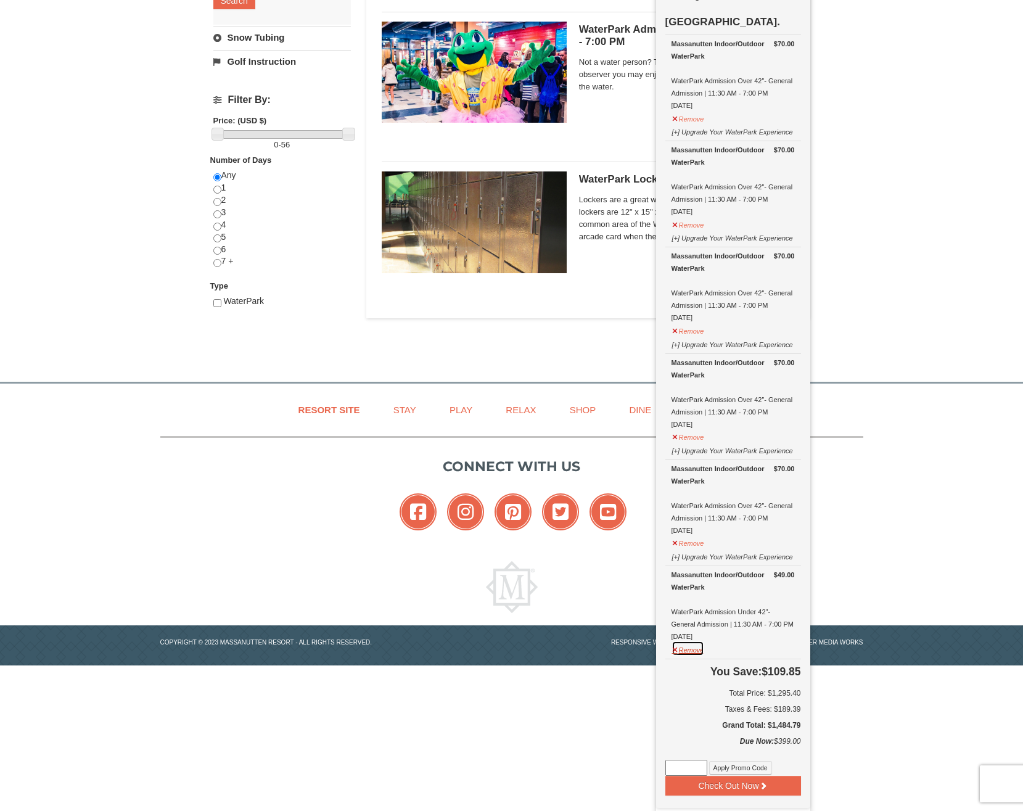
click at [693, 640] on button "Remove" at bounding box center [687, 647] width 33 height 15
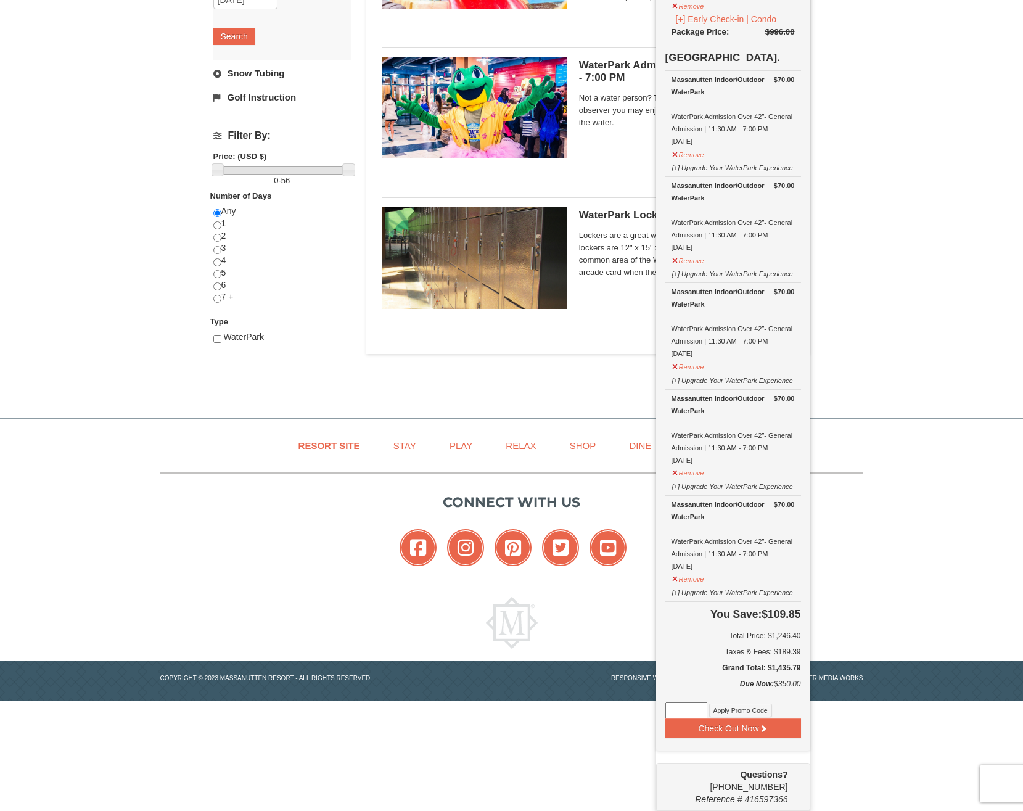
scroll to position [319, 0]
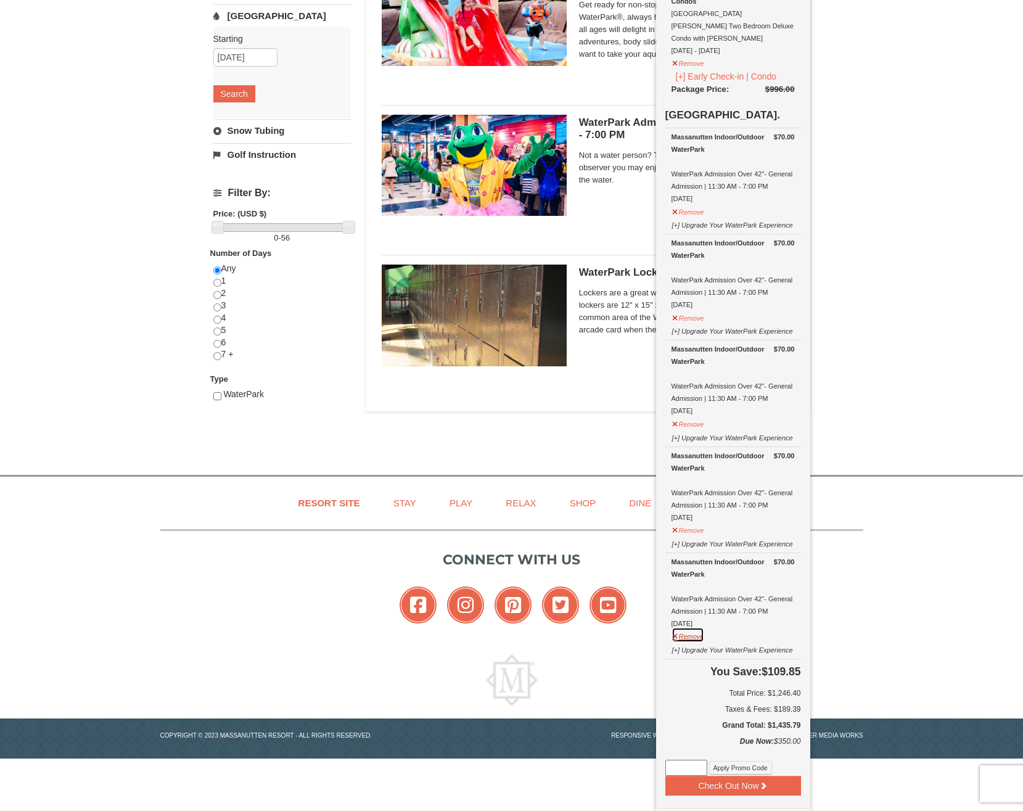
click at [694, 627] on button "Remove" at bounding box center [687, 634] width 33 height 15
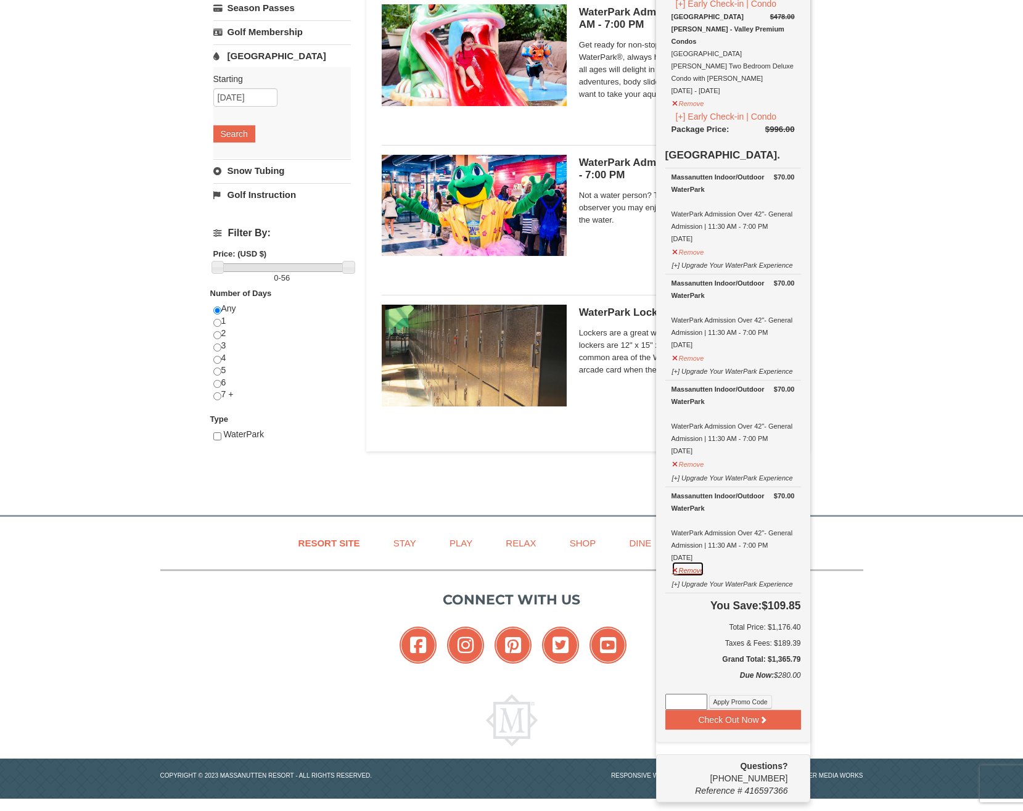
click at [696, 561] on button "Remove" at bounding box center [687, 568] width 33 height 15
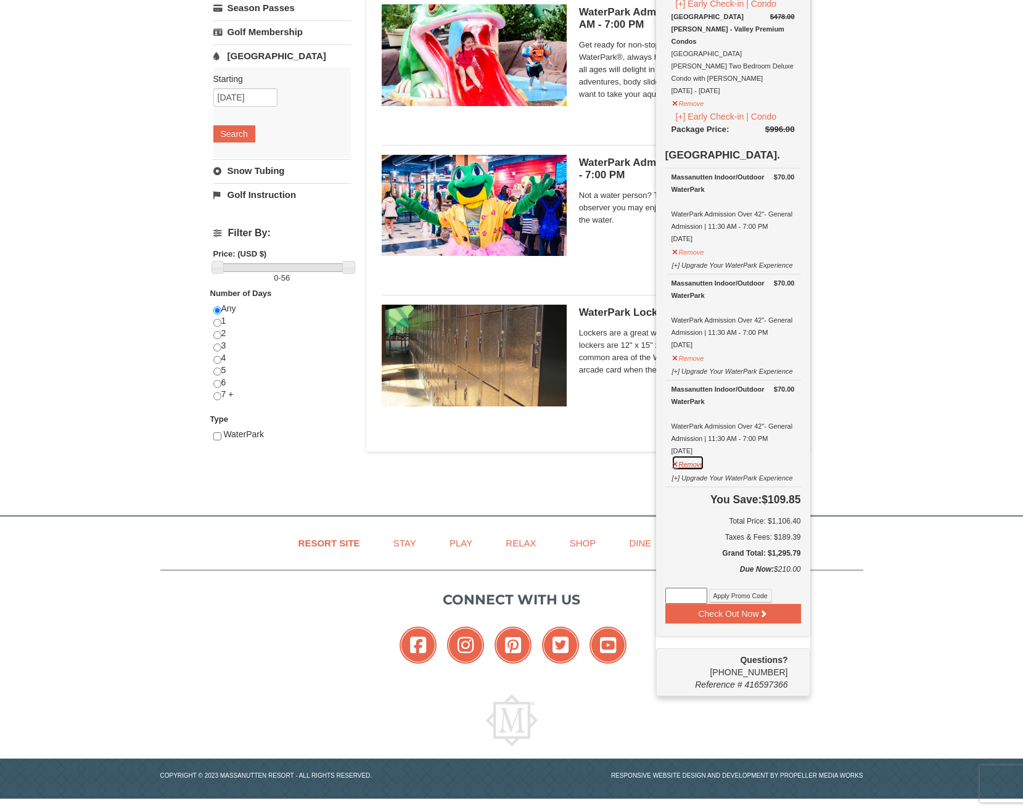
click at [700, 455] on button "Remove" at bounding box center [687, 462] width 33 height 15
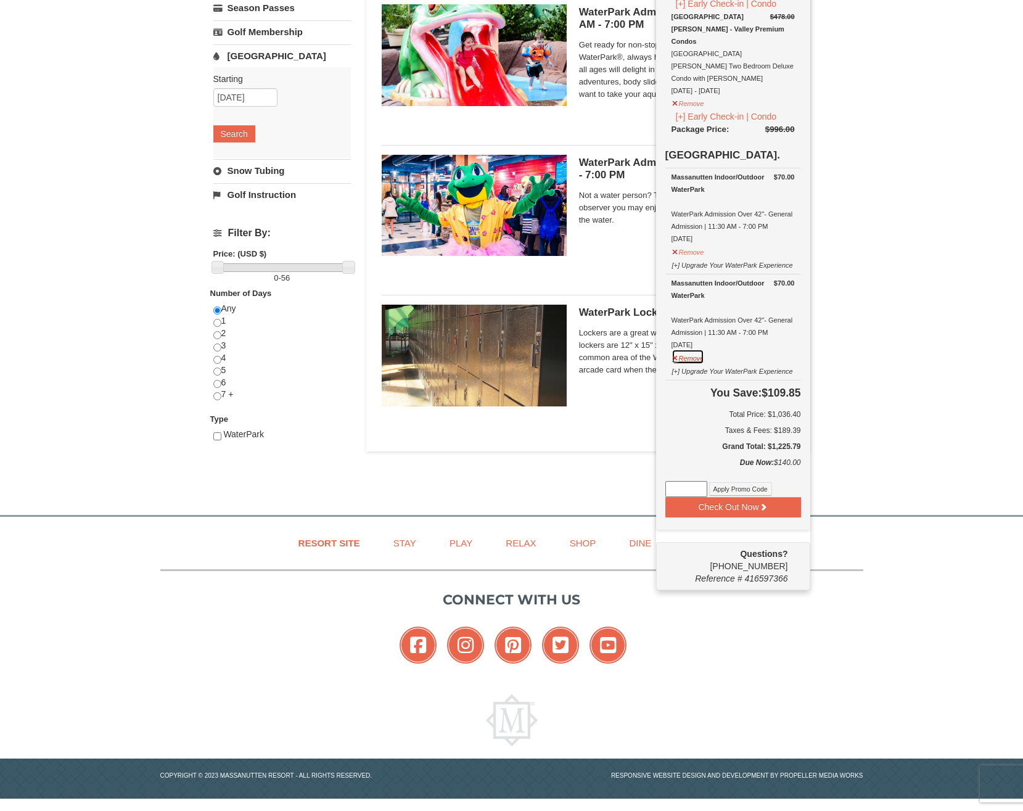
click at [685, 349] on button "Remove" at bounding box center [687, 356] width 33 height 15
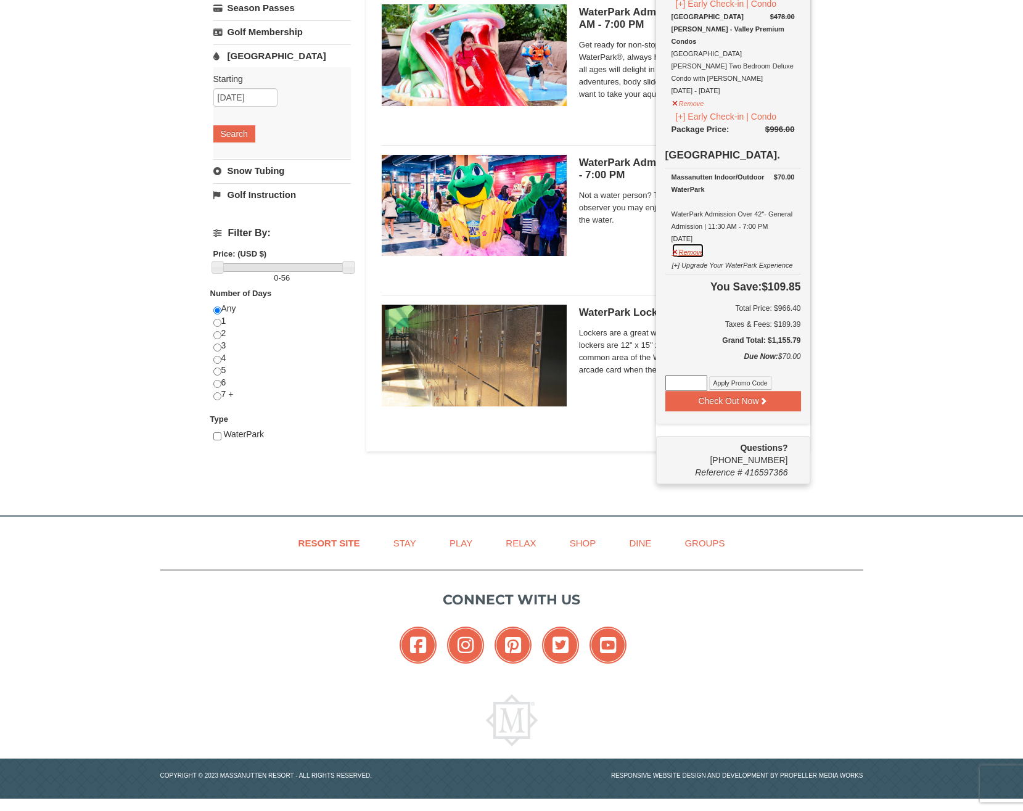
click at [692, 243] on button "Remove" at bounding box center [687, 250] width 33 height 15
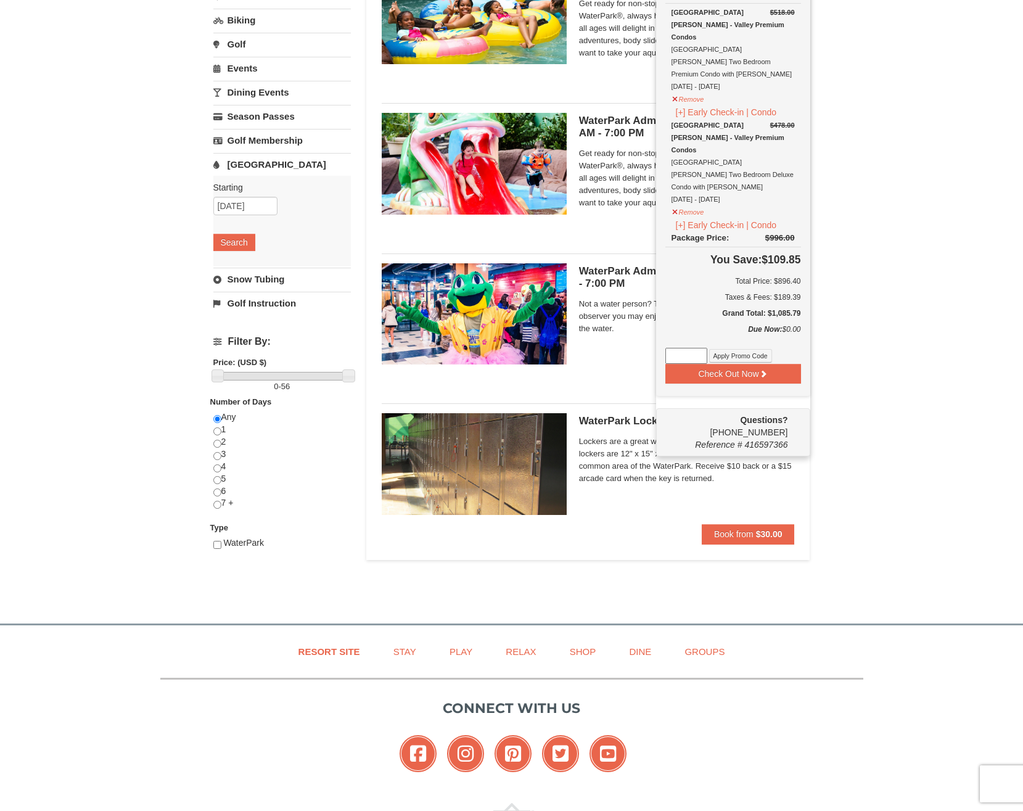
scroll to position [155, 0]
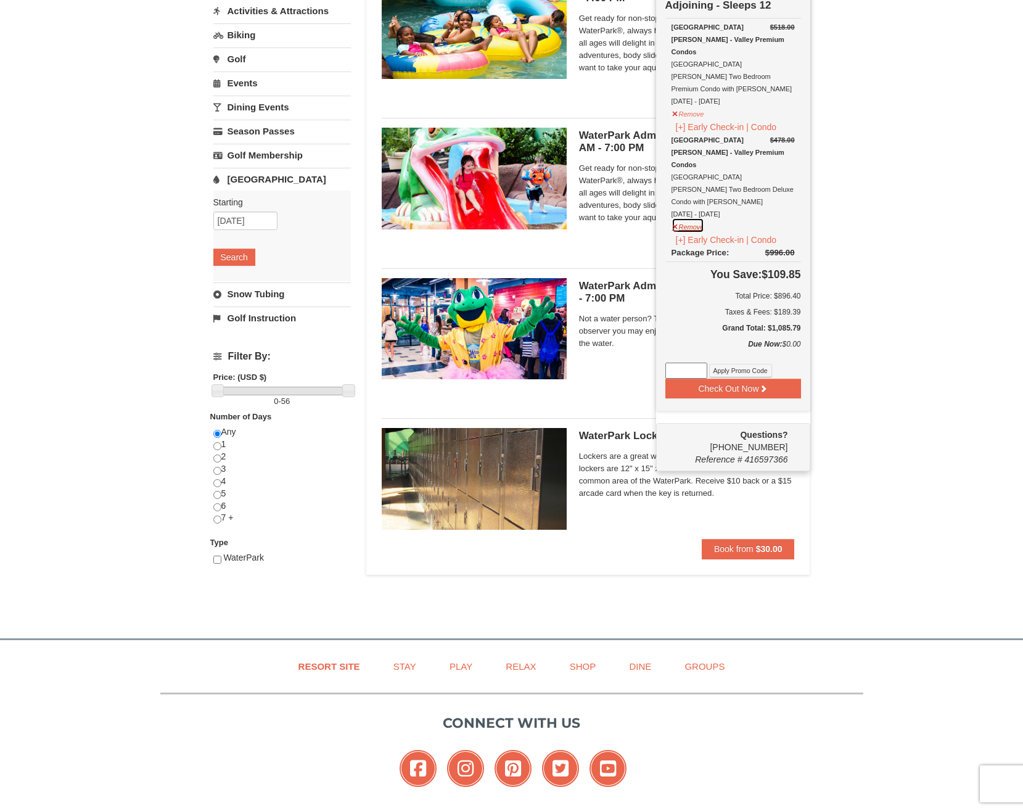
click at [677, 218] on button "Remove" at bounding box center [687, 225] width 33 height 15
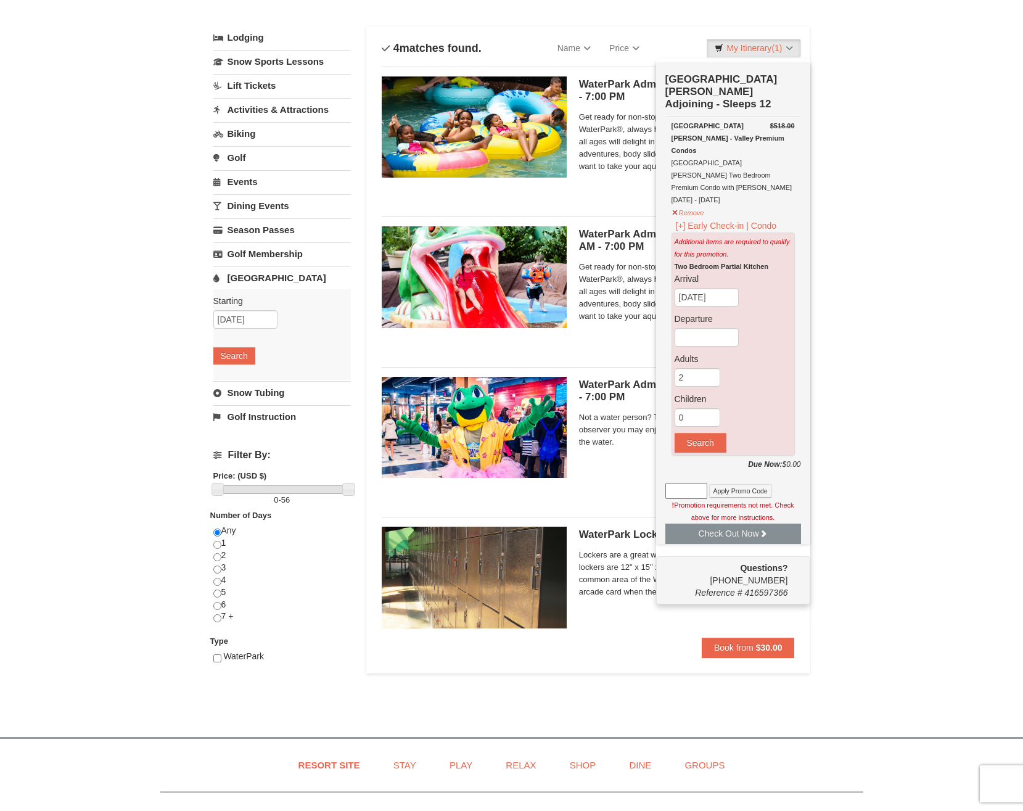
scroll to position [28, 0]
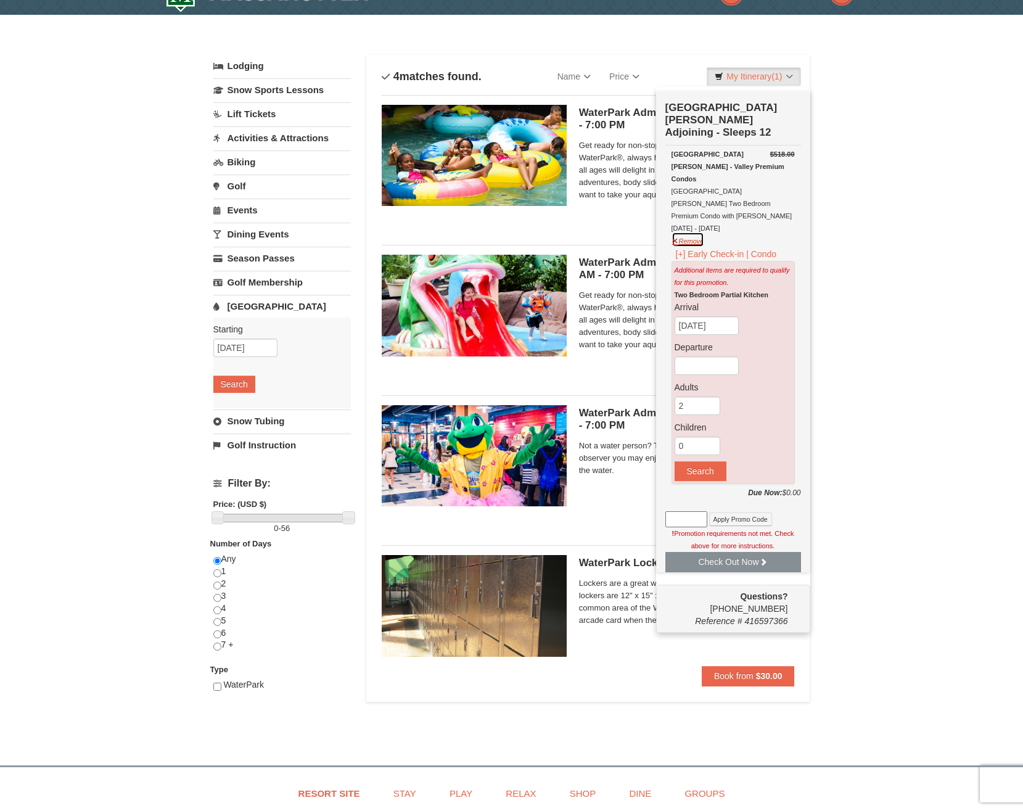
click at [694, 232] on button "Remove" at bounding box center [687, 239] width 33 height 15
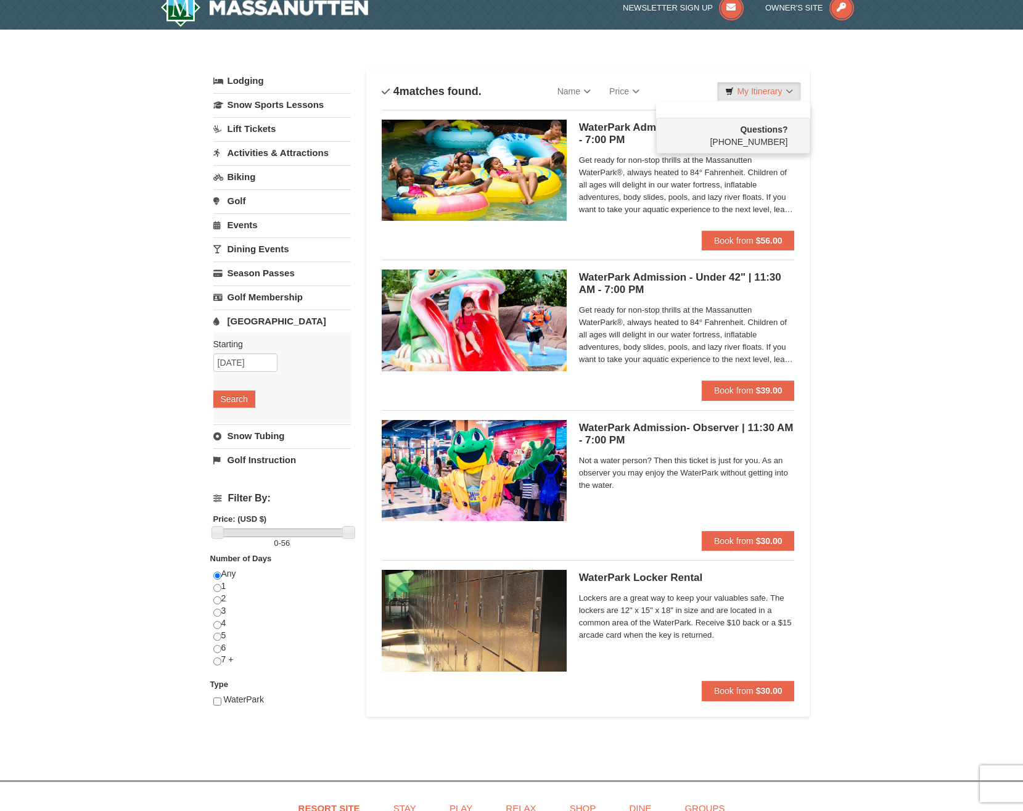
scroll to position [0, 0]
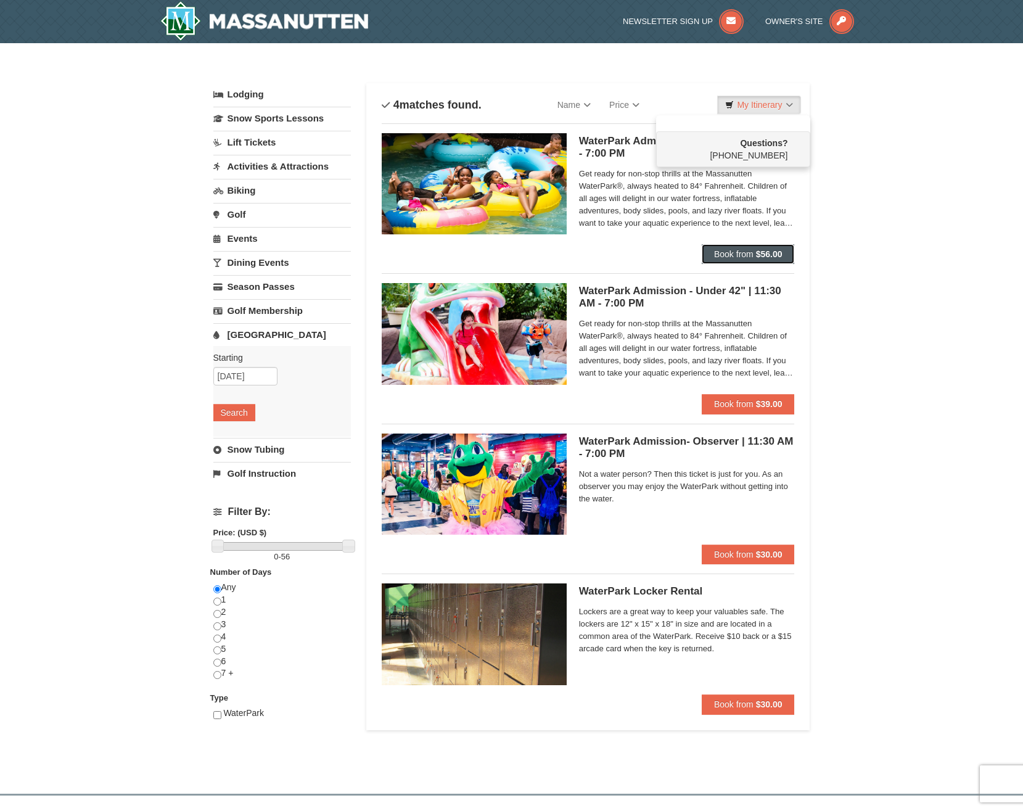
click at [745, 256] on span "Book from" at bounding box center [733, 254] width 39 height 10
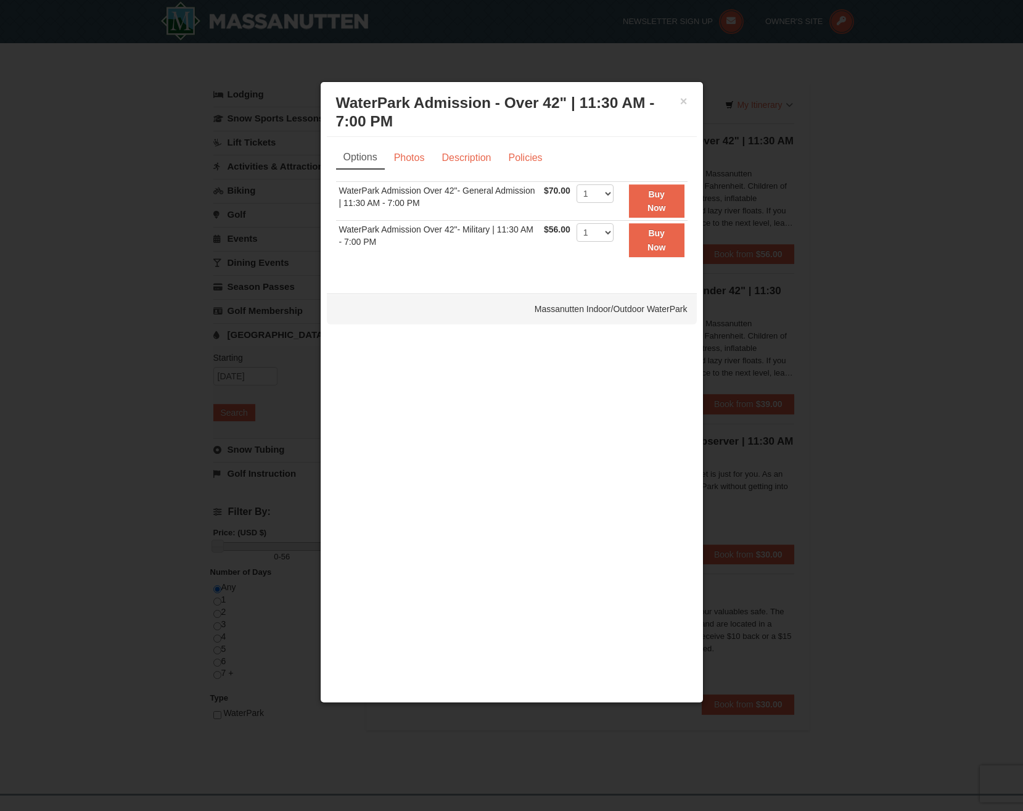
click at [770, 177] on div at bounding box center [511, 405] width 1023 height 811
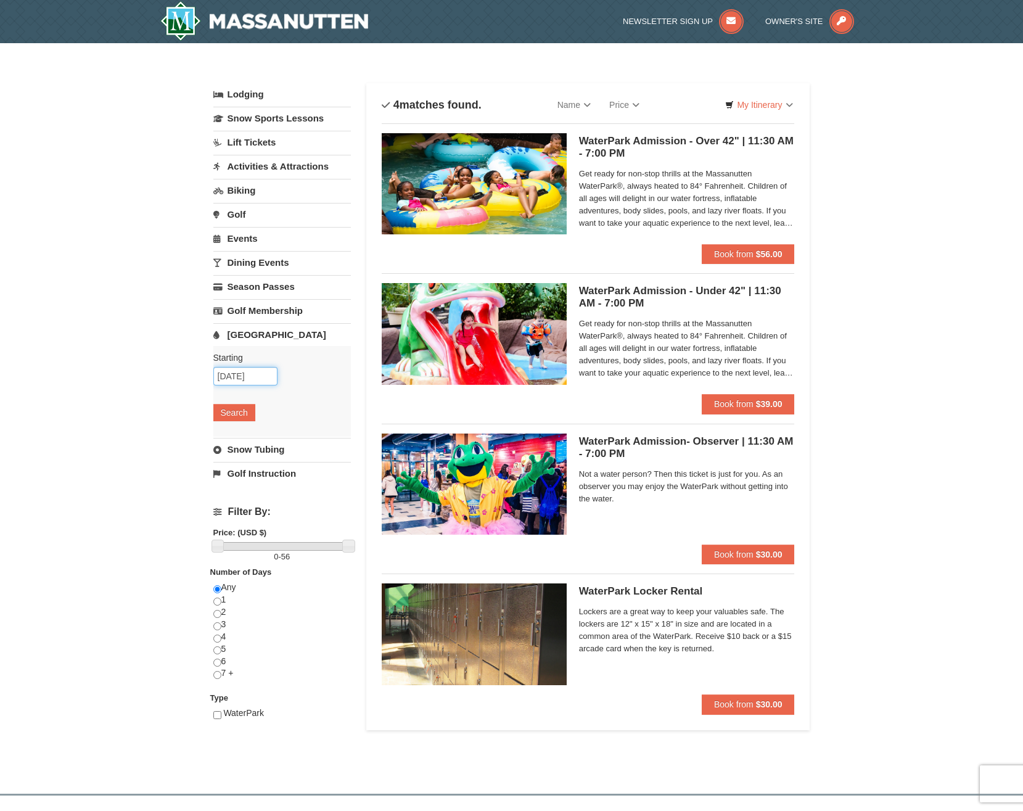
click at [228, 374] on input "[DATE]" at bounding box center [245, 376] width 64 height 18
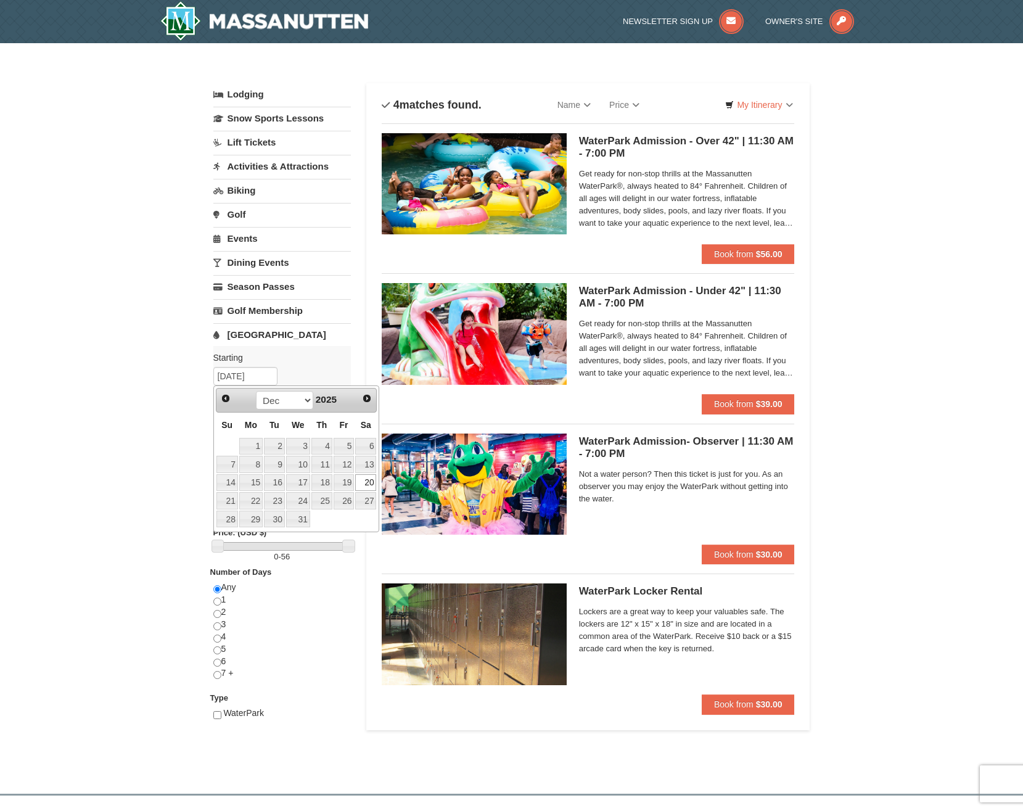
click at [878, 226] on div "× Categories List Filter My Itinerary Questions? [PHONE_NUMBER] Lodging Arrival…" at bounding box center [511, 412] width 1023 height 738
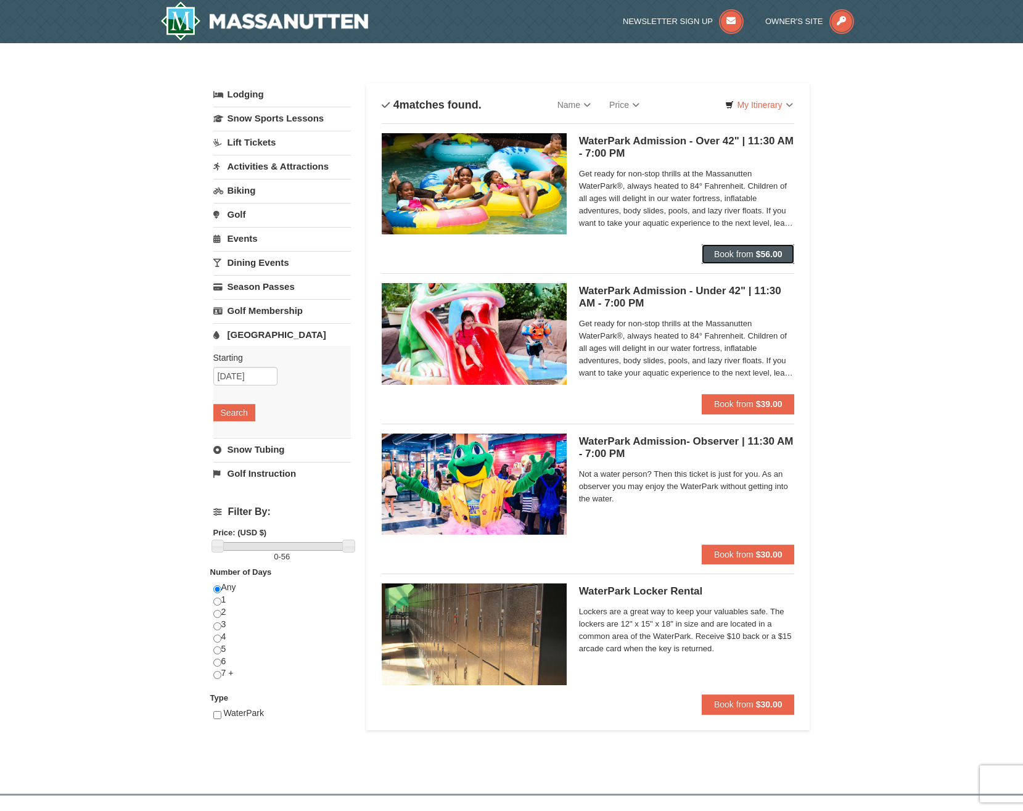
click at [748, 253] on span "Book from" at bounding box center [733, 254] width 39 height 10
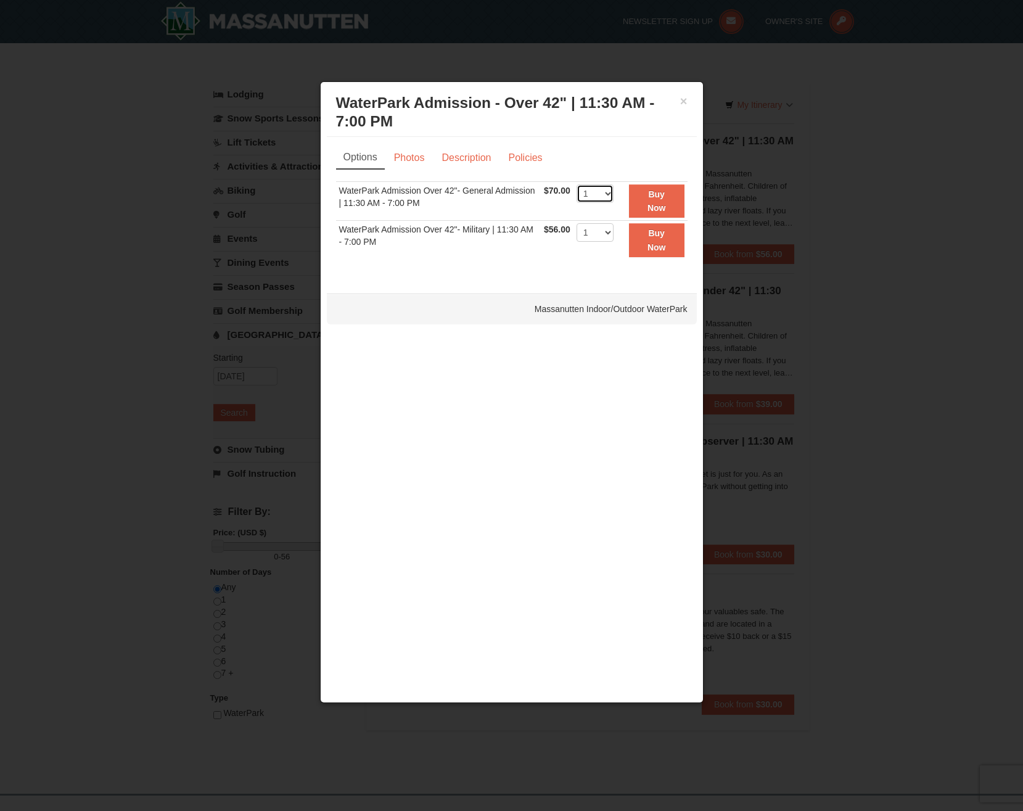
click at [607, 194] on select "1 2 3 4 5 6 7 8 9 10 11 12 13 14 15 16 17 18 19 20 21 22" at bounding box center [594, 193] width 37 height 18
select select "5"
click at [576, 184] on select "1 2 3 4 5 6 7 8 9 10 11 12 13 14 15 16 17 18 19 20 21 22" at bounding box center [594, 193] width 37 height 18
click at [661, 200] on button "Buy Now" at bounding box center [656, 201] width 55 height 34
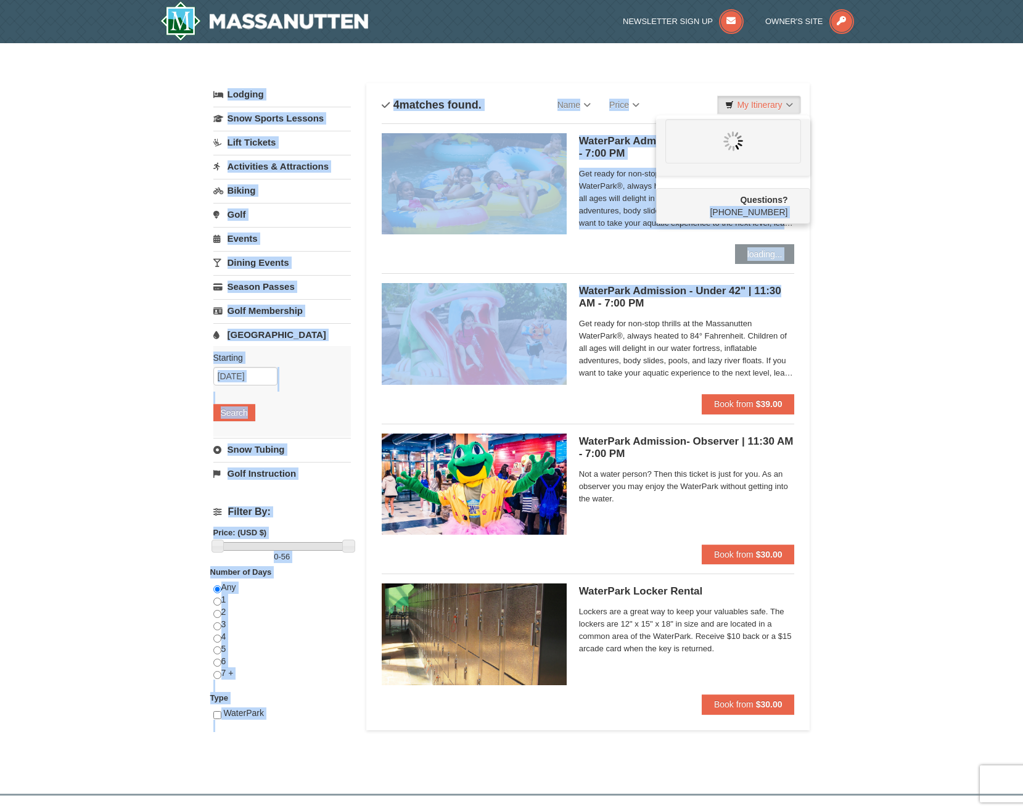
drag, startPoint x: 800, startPoint y: 200, endPoint x: 830, endPoint y: 276, distance: 82.0
click at [829, 275] on div "× Categories List Filter My Itinerary Questions? [PHONE_NUMBER] Lodging Arrival…" at bounding box center [511, 412] width 1023 height 738
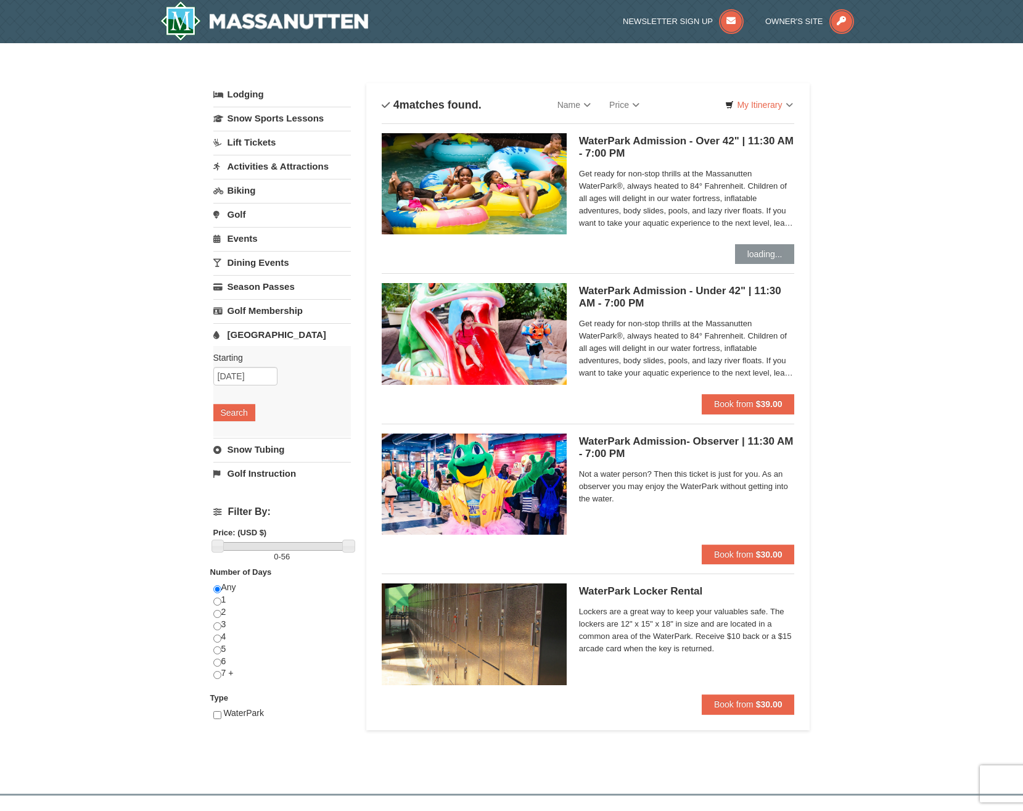
click at [899, 495] on div "× Categories List Filter My Itinerary Questions? [PHONE_NUMBER] Lodging Arrival…" at bounding box center [511, 412] width 1023 height 738
click at [730, 403] on span "Book from" at bounding box center [733, 404] width 39 height 10
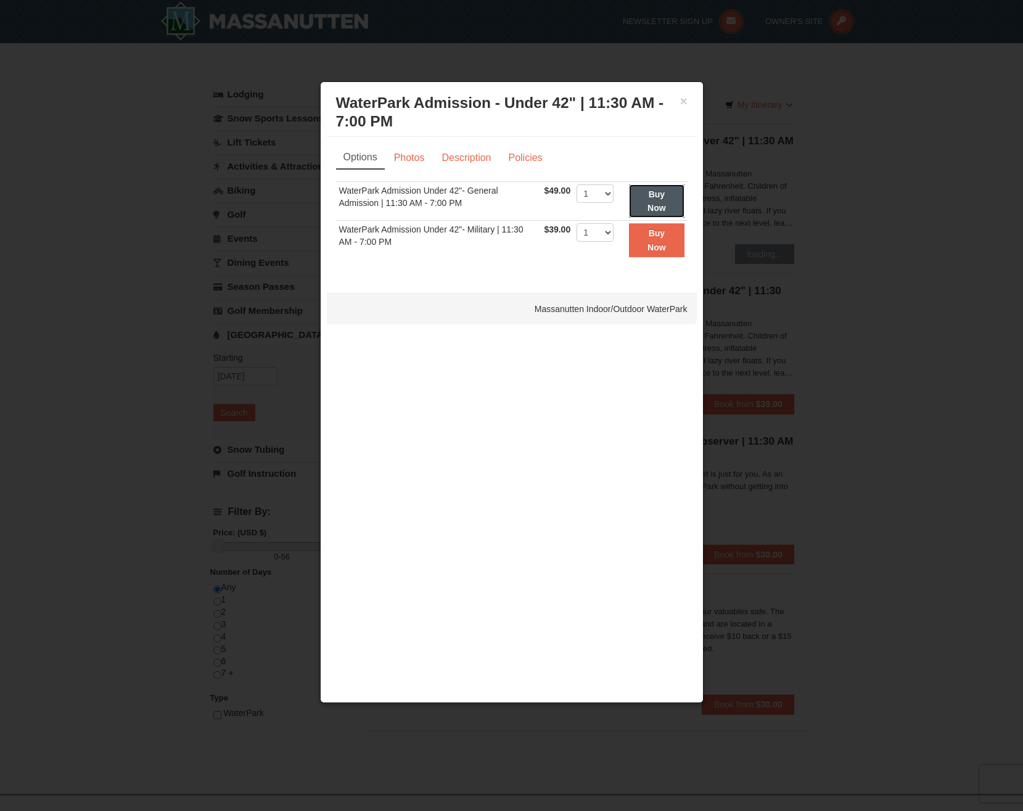
click at [666, 197] on button "Buy Now" at bounding box center [656, 201] width 55 height 34
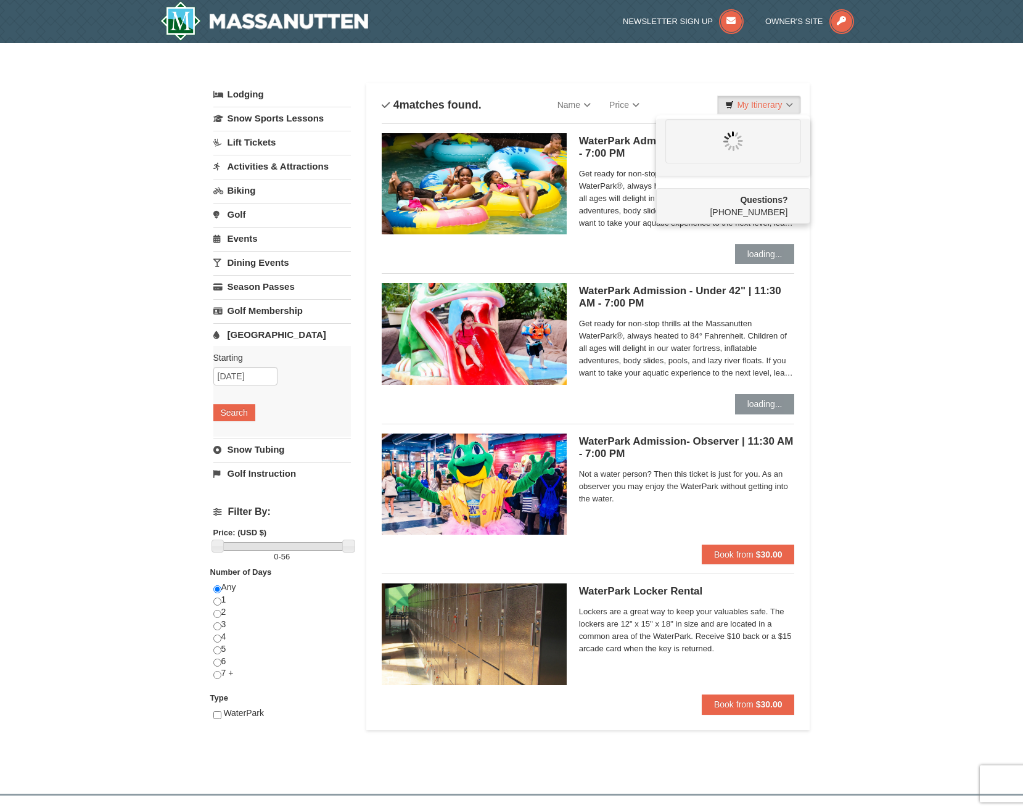
click at [663, 290] on h5 "WaterPark Admission - Under 42" | 11:30 AM - 7:00 PM Massanutten Indoor/Outdoor…" at bounding box center [687, 297] width 216 height 25
